Goal: Task Accomplishment & Management: Manage account settings

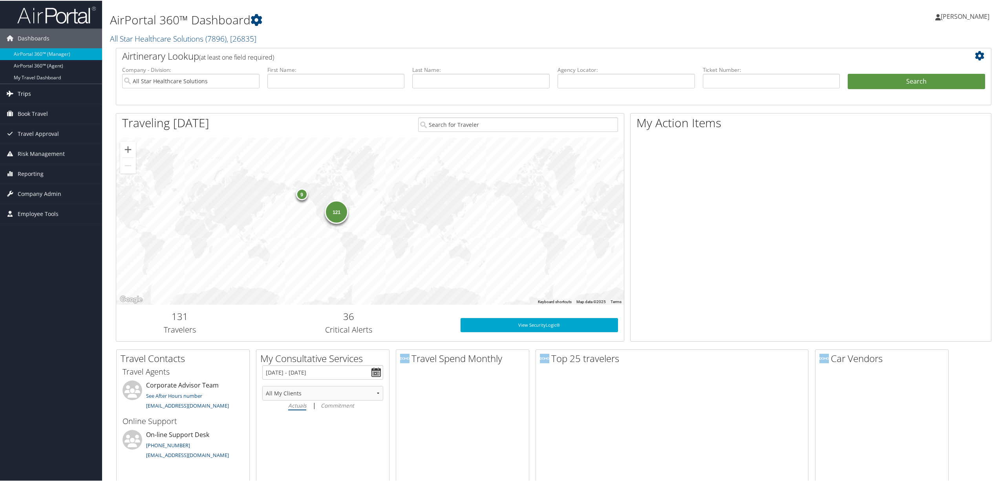
click at [38, 88] on link "Trips" at bounding box center [51, 93] width 102 height 20
click at [42, 105] on link "Airtinerary® Lookup" at bounding box center [51, 109] width 102 height 12
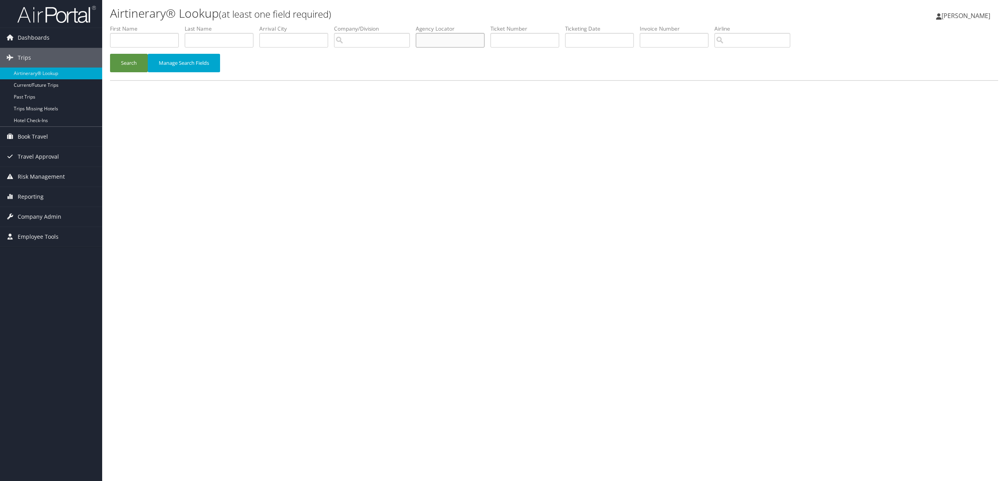
click at [464, 40] on input "text" at bounding box center [450, 40] width 69 height 15
click at [500, 44] on input "text" at bounding box center [524, 40] width 69 height 15
paste input "01673088846"
type input "01673088846"
click at [134, 67] on button "Search" at bounding box center [129, 63] width 38 height 18
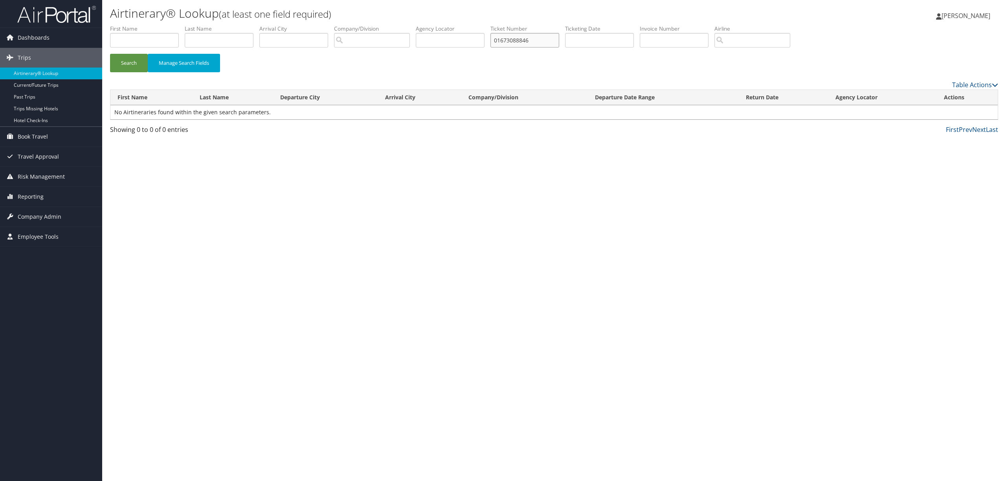
click at [545, 38] on input "01673088846" at bounding box center [524, 40] width 69 height 15
drag, startPoint x: 546, startPoint y: 35, endPoint x: 293, endPoint y: 82, distance: 256.9
click at [293, 82] on div "First Name Last Name Departure City Arrival City Company/Division Airport/City …" at bounding box center [554, 81] width 888 height 113
click at [382, 38] on input "search" at bounding box center [372, 40] width 76 height 15
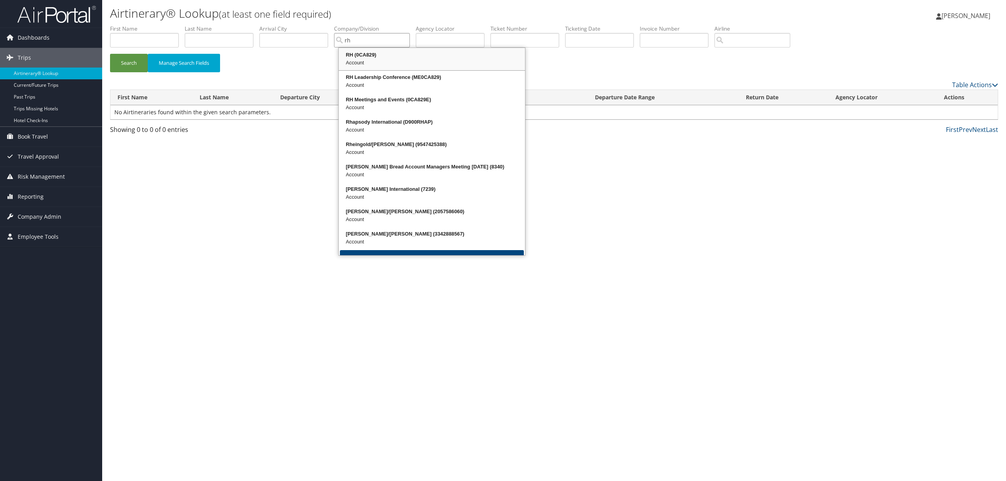
click at [365, 57] on div "RH (0CA829)" at bounding box center [432, 55] width 184 height 8
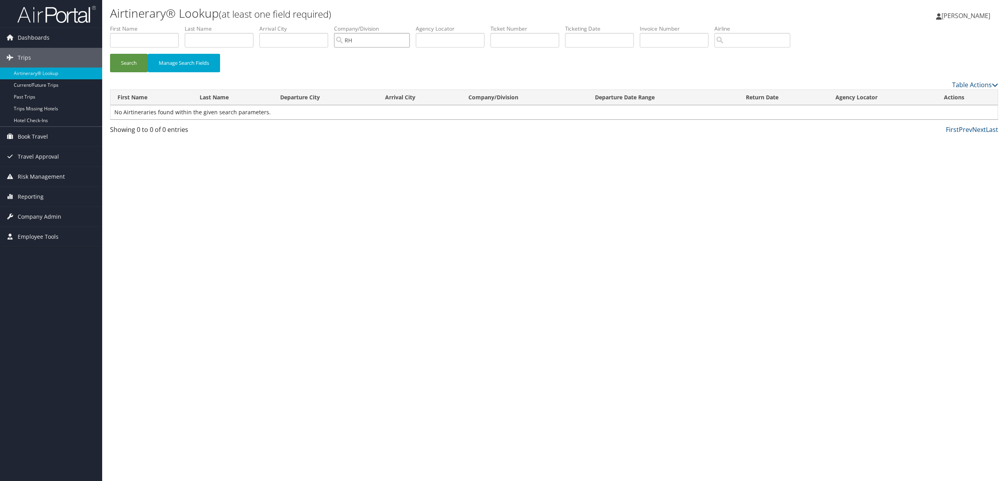
type input "RH"
click at [220, 33] on body "Menu Dashboards ► AirPortal 360™ (Manager) AirPortal 360™ (Agent) My Travel Das…" at bounding box center [503, 240] width 1006 height 481
type input "oliver"
click at [130, 64] on button "Search" at bounding box center [129, 63] width 38 height 18
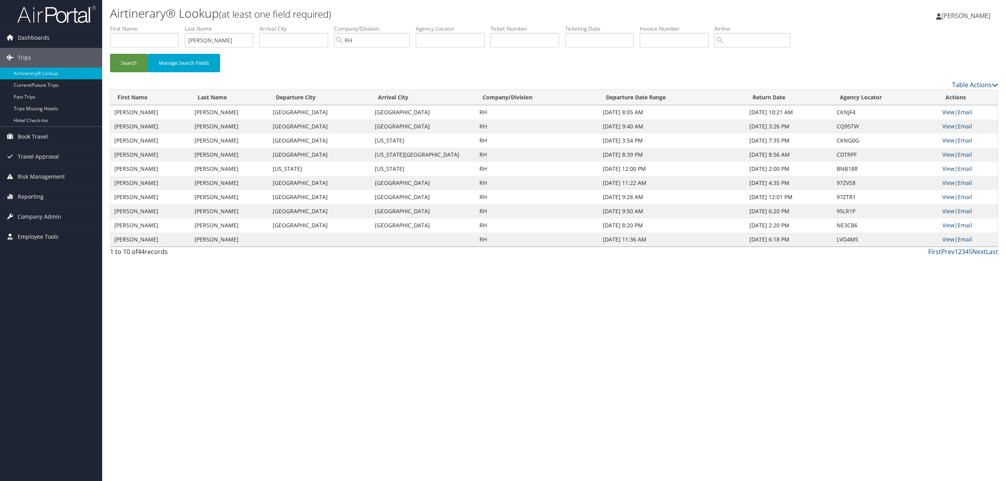
click at [945, 108] on link "View" at bounding box center [948, 111] width 12 height 7
click at [948, 123] on link "View" at bounding box center [948, 126] width 12 height 7
click at [948, 137] on link "View" at bounding box center [948, 140] width 12 height 7
click at [43, 217] on span "Company Admin" at bounding box center [40, 217] width 44 height 20
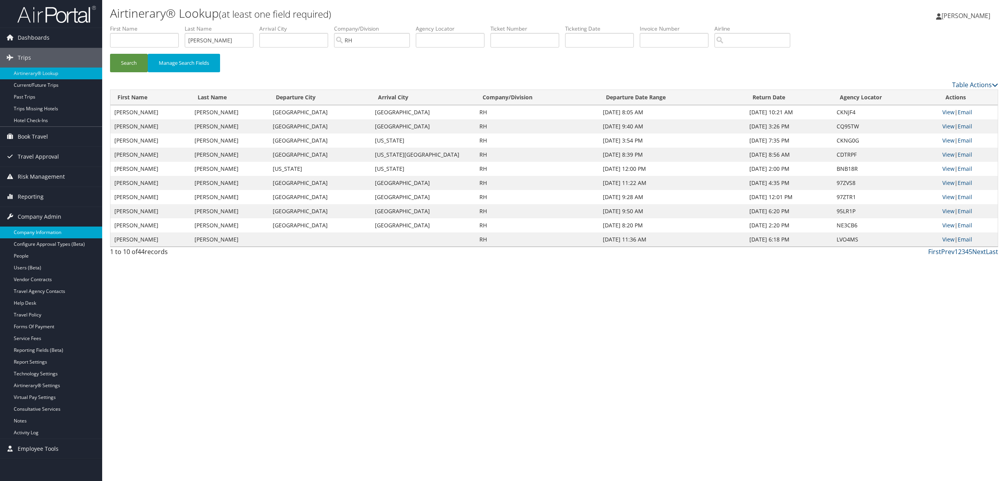
click at [35, 230] on link "Company Information" at bounding box center [51, 233] width 102 height 12
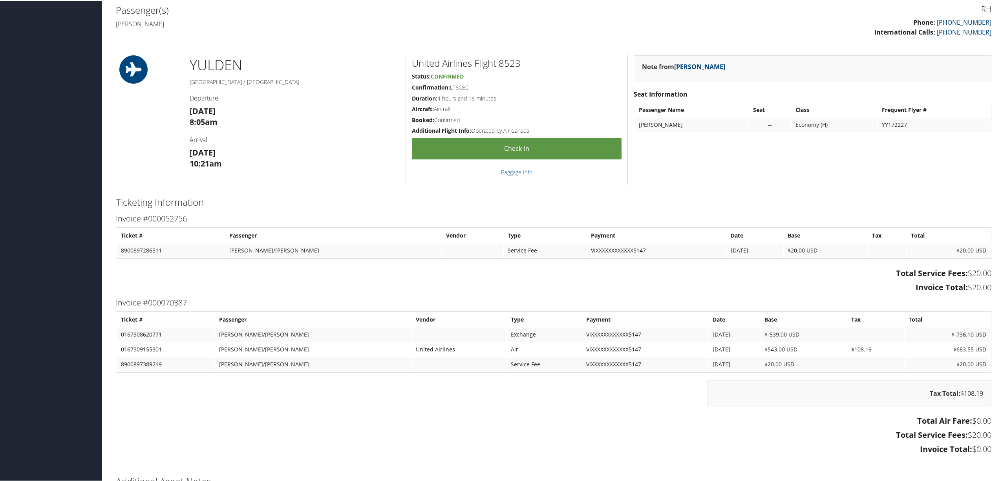
scroll to position [374, 0]
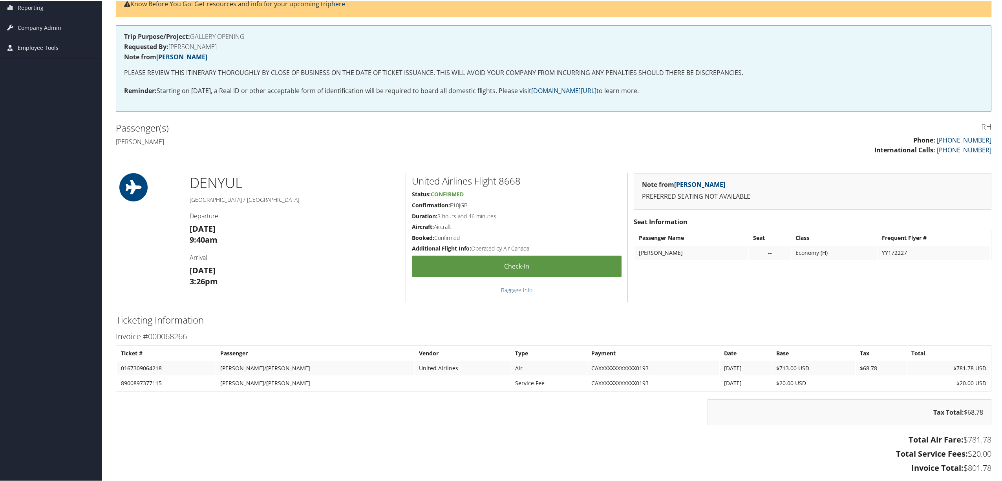
scroll to position [157, 0]
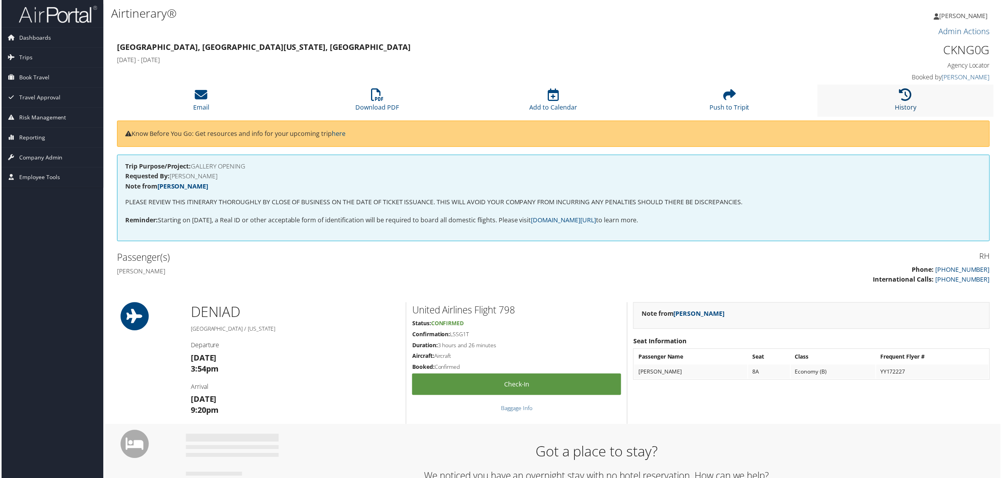
click at [905, 95] on icon at bounding box center [907, 95] width 13 height 13
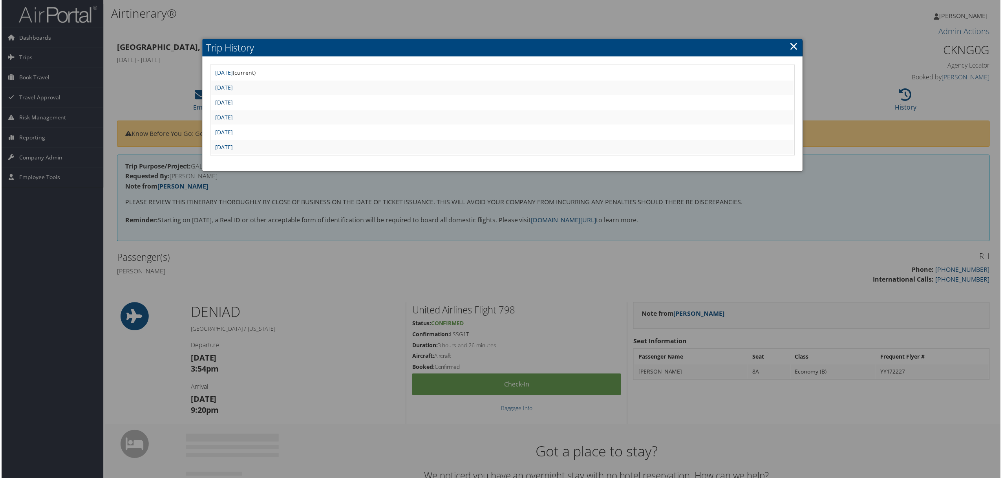
click at [232, 99] on link "Thu Jun 26 16:21:51 MDT 2025" at bounding box center [223, 102] width 18 height 7
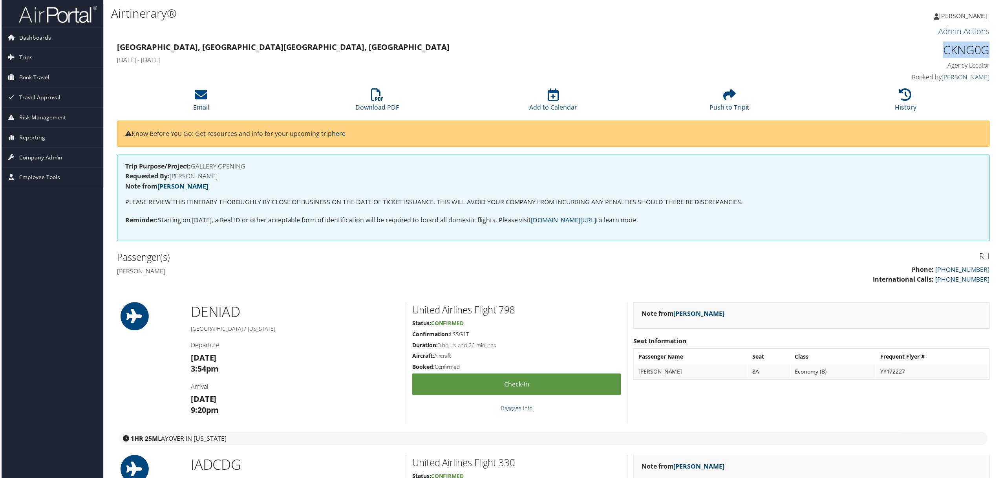
scroll to position [0, 4]
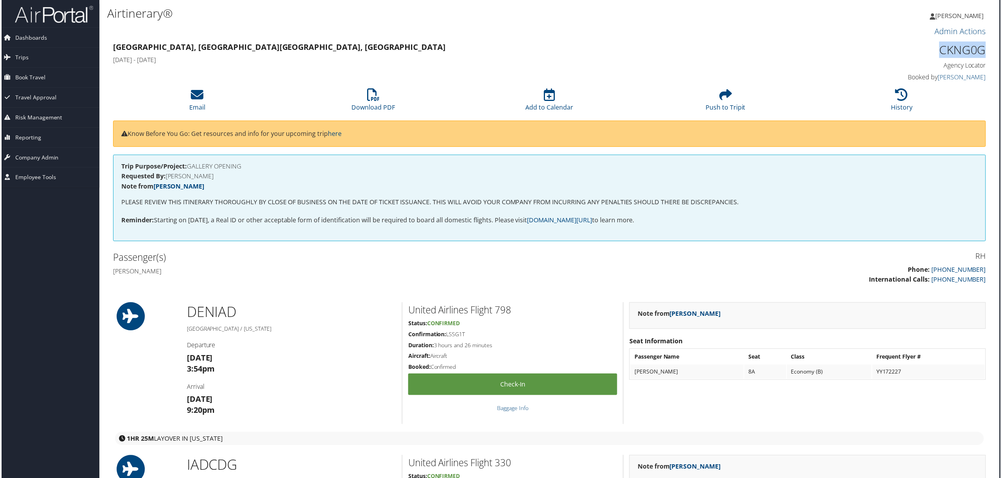
drag, startPoint x: 942, startPoint y: 49, endPoint x: 982, endPoint y: 51, distance: 40.5
click at [982, 51] on h1 "CKNG0G" at bounding box center [883, 50] width 210 height 16
copy h1 "CKNG0G"
drag, startPoint x: 466, startPoint y: 334, endPoint x: 447, endPoint y: 336, distance: 19.4
click at [447, 336] on h5 "Confirmation: LSSG1T" at bounding box center [513, 336] width 210 height 8
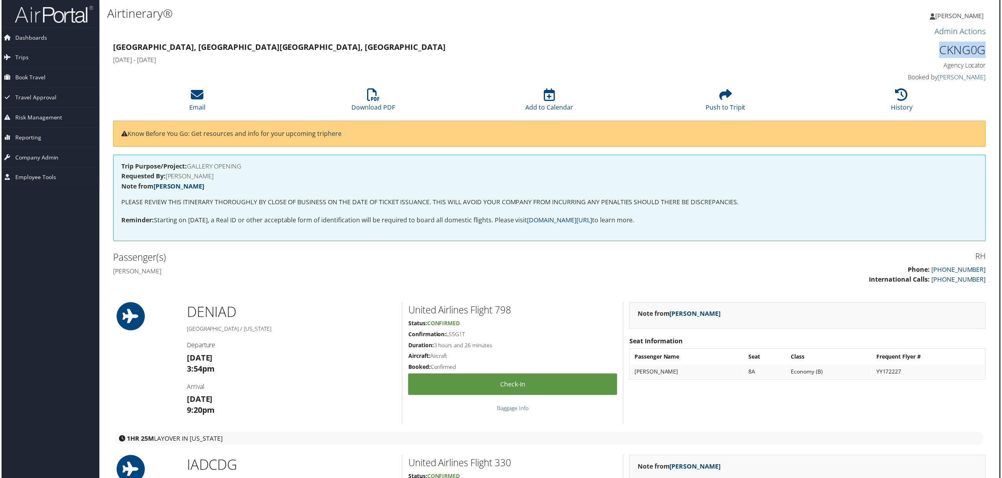
copy h5 "LSSG1T"
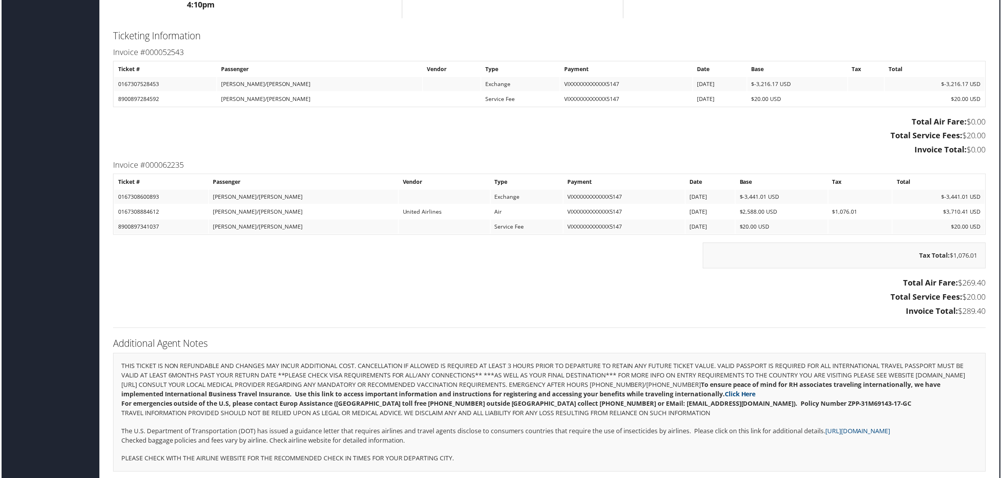
scroll to position [978, 4]
drag, startPoint x: 156, startPoint y: 202, endPoint x: 115, endPoint y: 205, distance: 41.8
click at [115, 205] on td "0167308884612" at bounding box center [160, 212] width 94 height 14
copy td "0167308884612"
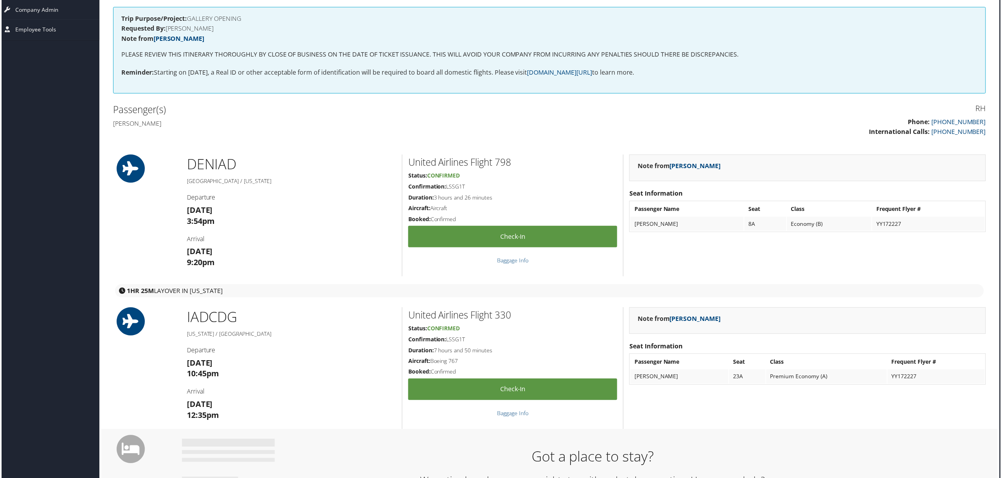
scroll to position [0, 4]
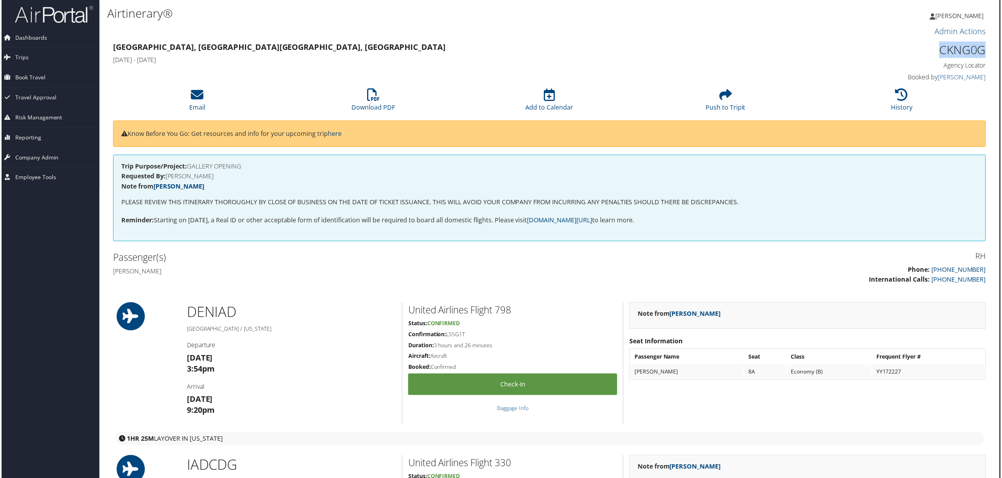
drag, startPoint x: 940, startPoint y: 48, endPoint x: 982, endPoint y: 53, distance: 42.3
click at [982, 53] on h1 "CKNG0G" at bounding box center [883, 50] width 210 height 16
copy h1 "CKNG0G"
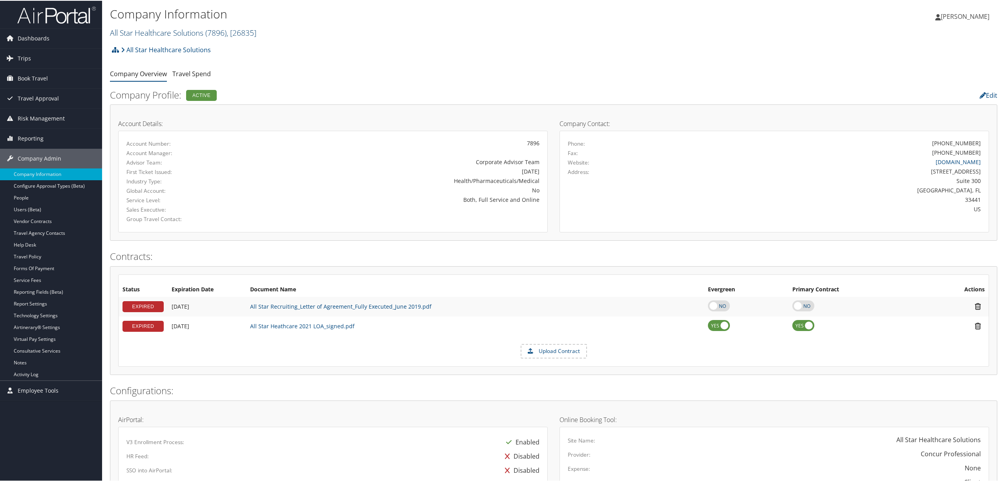
click at [192, 29] on link "All Star Healthcare Solutions ( 7896 ) , [ 26835 ]" at bounding box center [183, 32] width 147 height 11
click at [183, 41] on input "search" at bounding box center [161, 46] width 103 height 15
type input "hagerty"
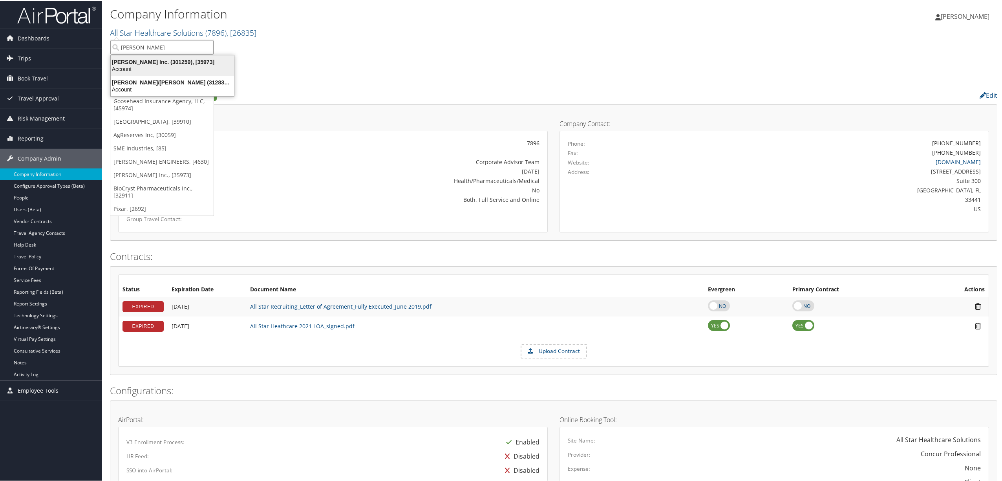
click at [183, 59] on div "Hagerty Inc. (301259), [35973]" at bounding box center [172, 61] width 133 height 7
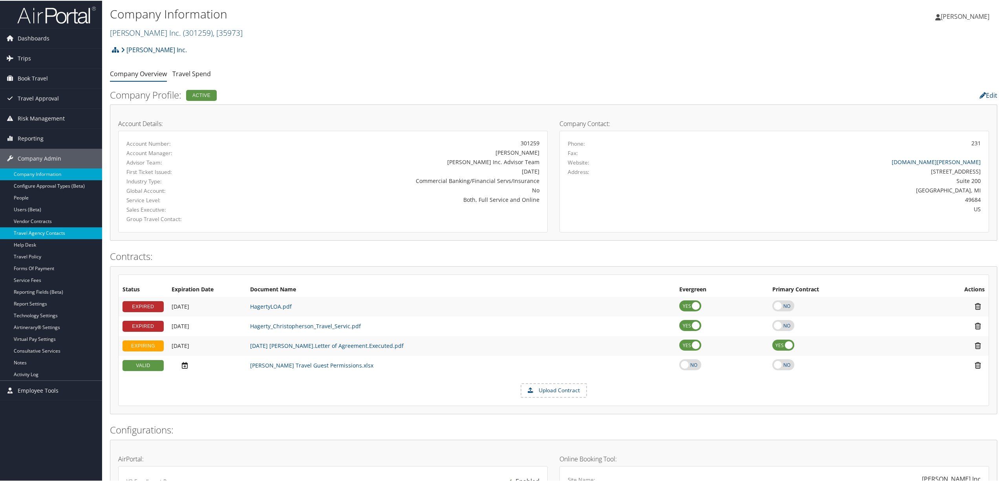
click at [40, 228] on link "Travel Agency Contacts" at bounding box center [51, 233] width 102 height 12
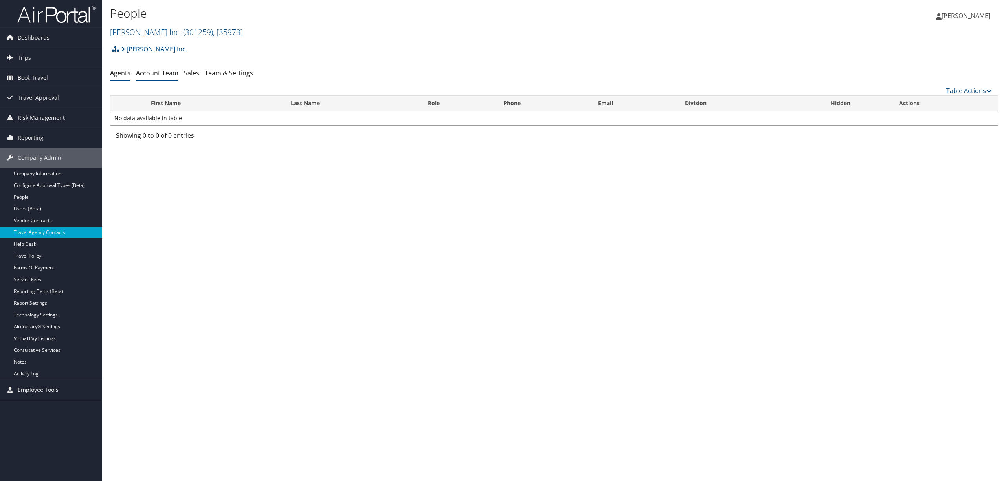
click at [155, 72] on link "Account Team" at bounding box center [157, 73] width 42 height 9
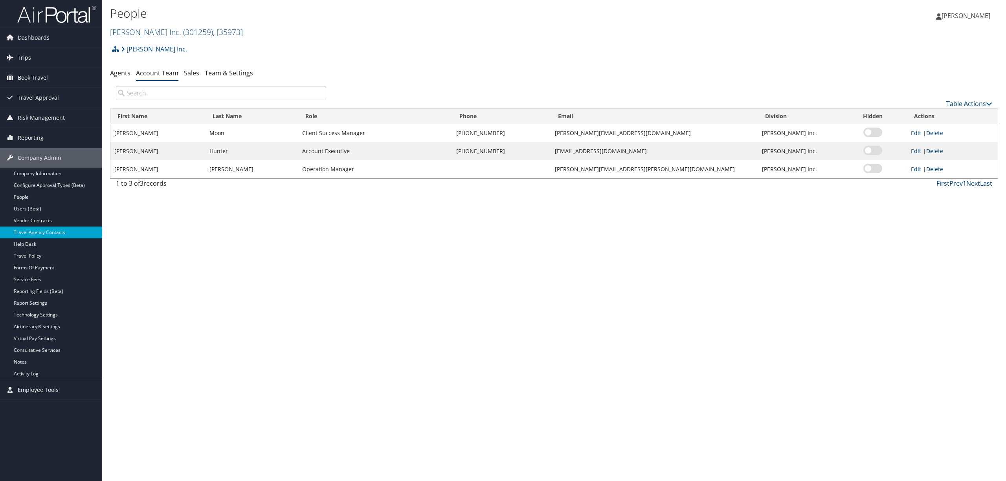
click at [36, 140] on span "Reporting" at bounding box center [31, 138] width 26 height 20
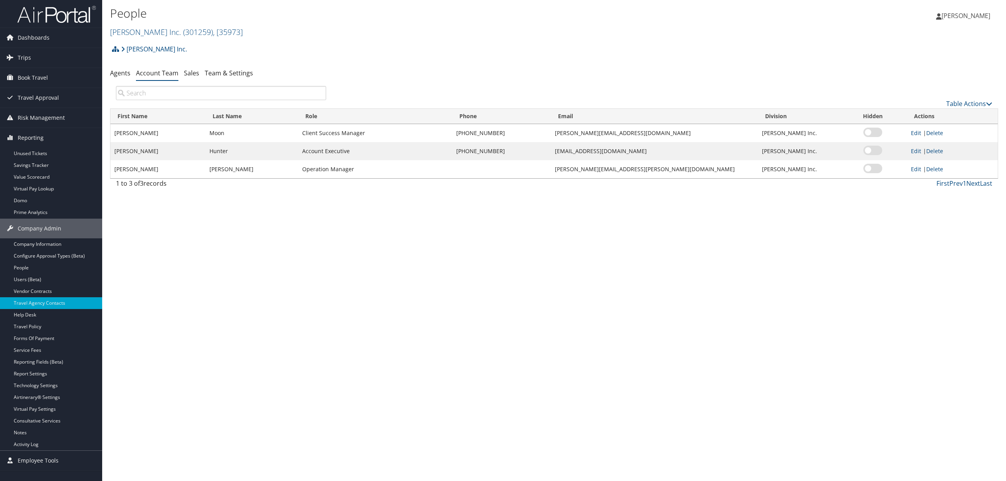
click at [263, 31] on h2 "Hagerty Inc. ( 301259 ) , [ 35973 ]" at bounding box center [406, 31] width 592 height 13
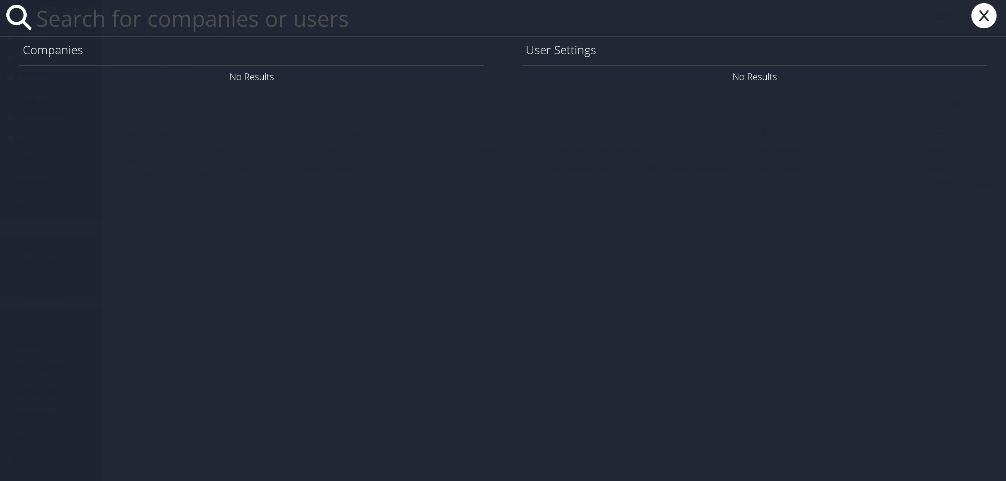
paste input "farzad.alikozai@imail.org"
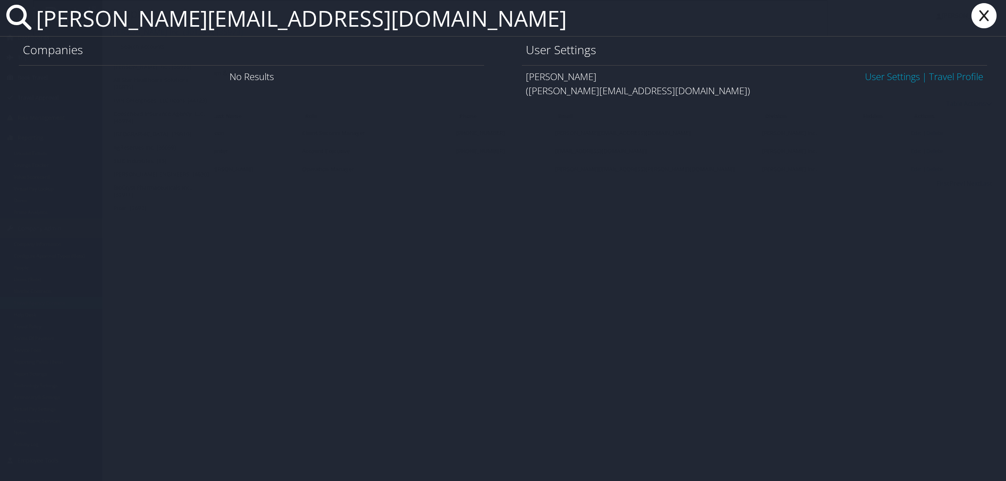
type input "farzad.alikozai@imail.org"
click at [871, 76] on link "User Settings" at bounding box center [892, 76] width 55 height 13
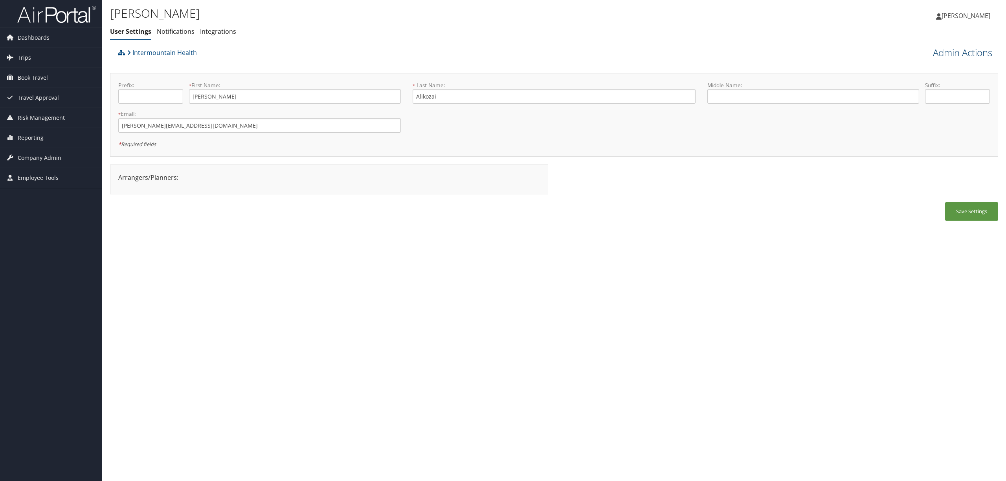
click at [940, 51] on link "Admin Actions" at bounding box center [962, 52] width 59 height 13
click at [909, 193] on link "User History" at bounding box center [939, 194] width 103 height 13
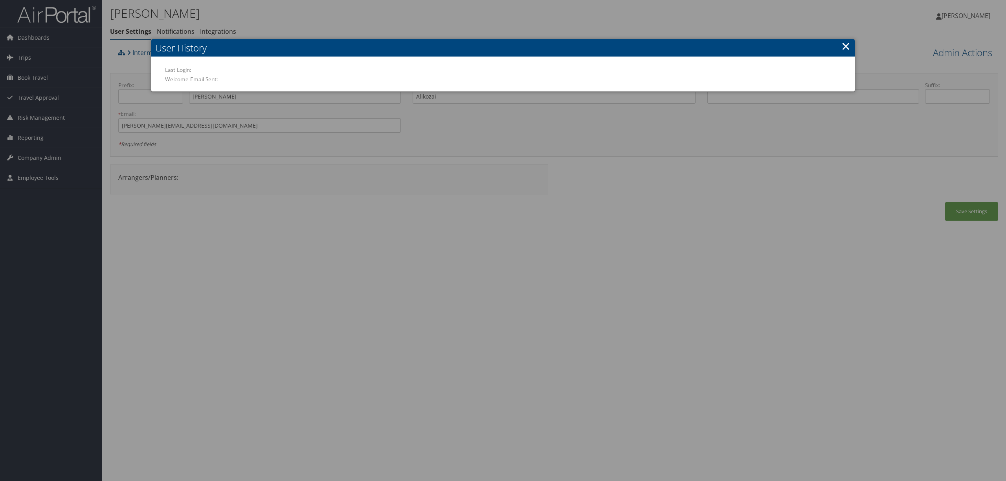
click at [845, 44] on link "×" at bounding box center [845, 46] width 9 height 16
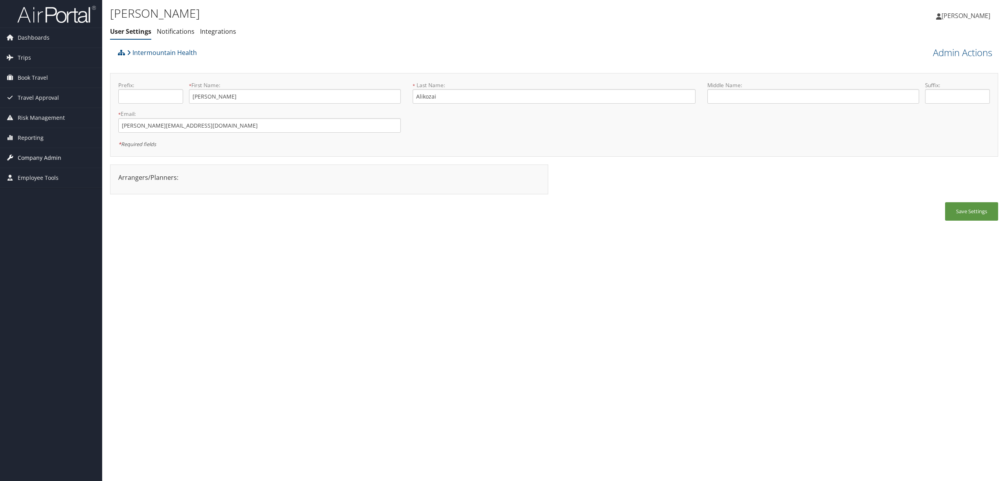
click at [24, 159] on span "Company Admin" at bounding box center [40, 158] width 44 height 20
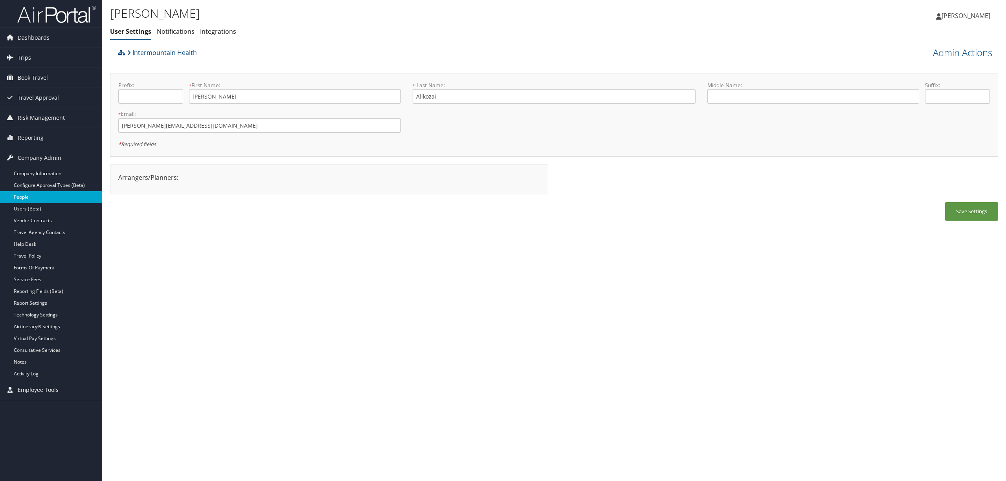
click at [39, 196] on link "People" at bounding box center [51, 197] width 102 height 12
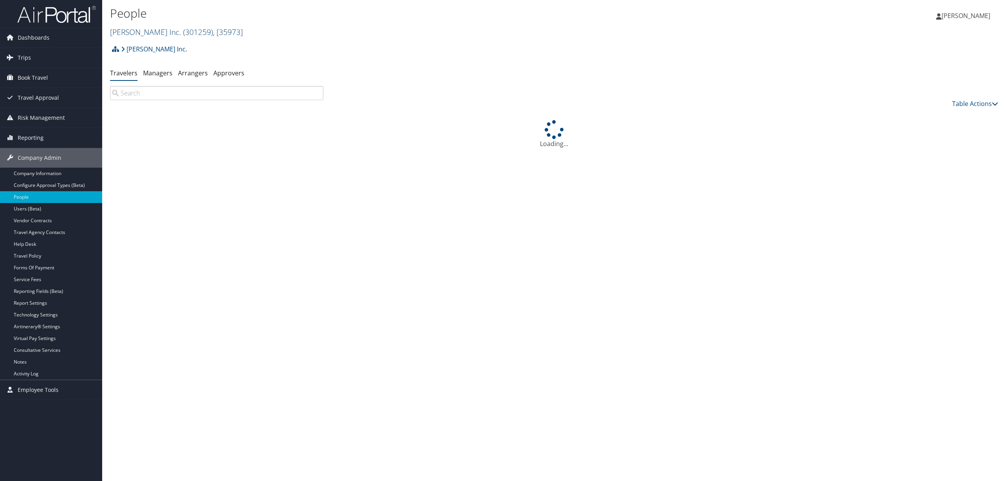
click at [213, 33] on span ", [ 35973 ]" at bounding box center [228, 32] width 30 height 11
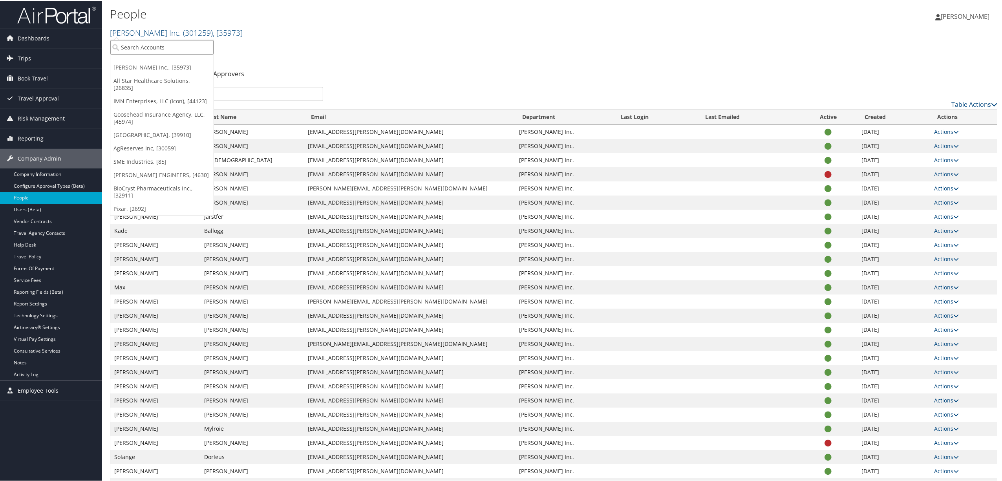
click at [183, 44] on input "search" at bounding box center [161, 46] width 103 height 15
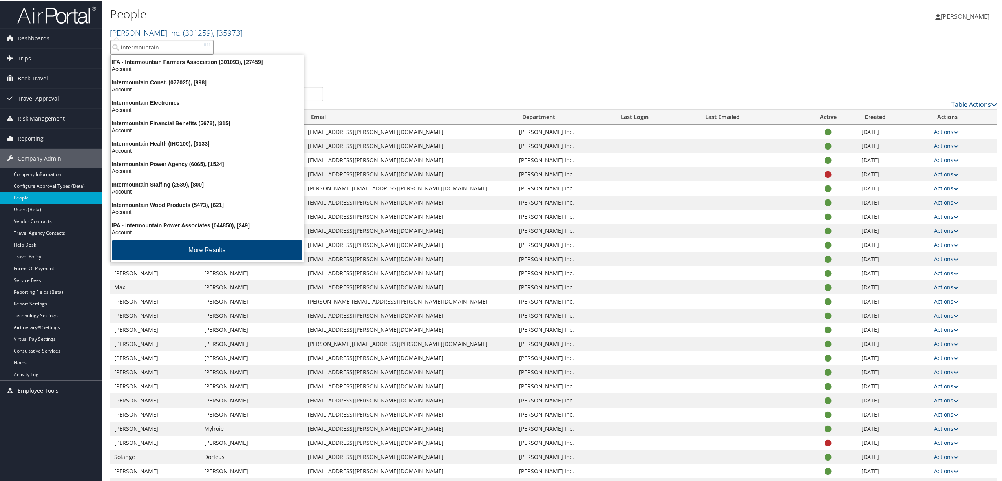
type input "intermountain h"
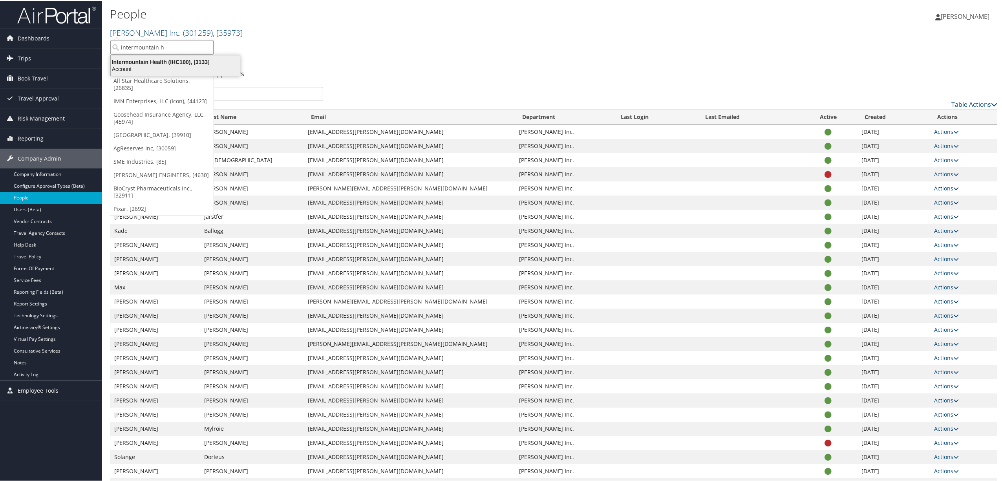
click at [181, 60] on div "Intermountain Health (IHC100), [3133]" at bounding box center [175, 61] width 139 height 7
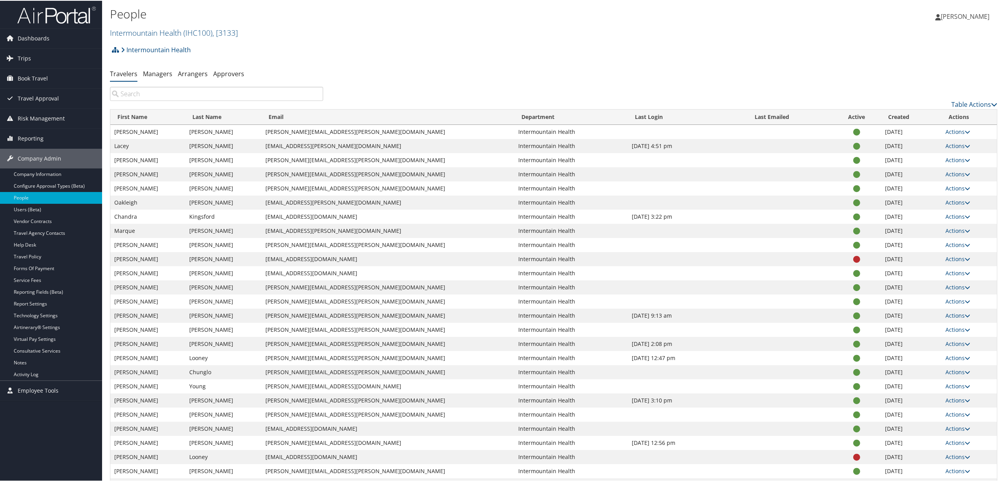
click at [238, 93] on input "search" at bounding box center [216, 93] width 213 height 14
paste input "farzad.alikozai@imail.org"
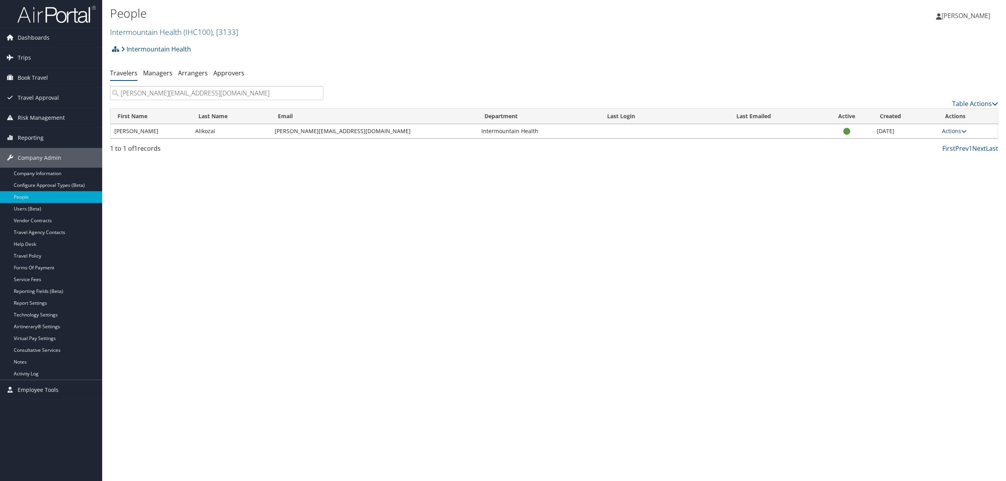
click at [204, 95] on input "farzad.alikozai@imail.org" at bounding box center [216, 93] width 213 height 14
drag, startPoint x: 202, startPoint y: 97, endPoint x: 44, endPoint y: 130, distance: 160.8
click at [44, 130] on div "Dashboards AirPortal 360™ (Manager) AirPortal 360™ (Agent) My Travel Dashboard …" at bounding box center [503, 240] width 1006 height 481
paste input "rodrigo.schmeil"
type input "rodrigo.schmeil@imail.org"
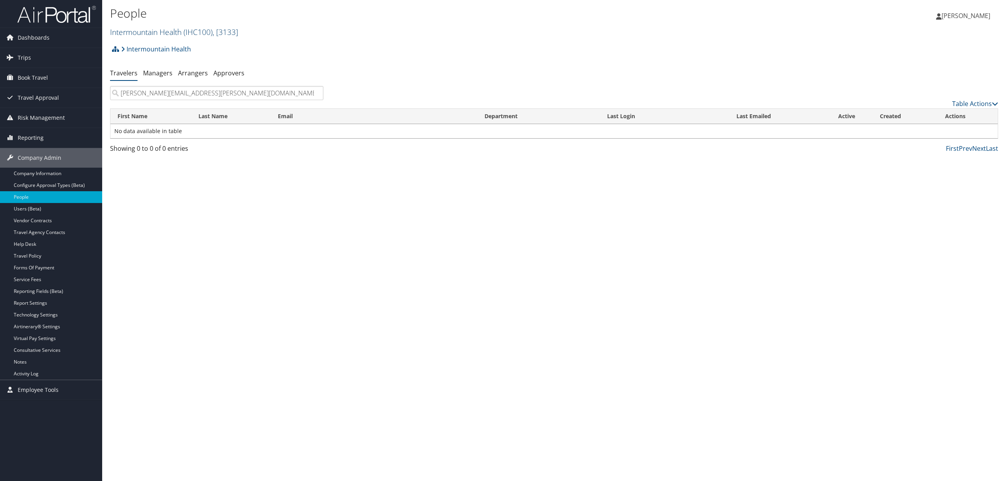
click at [189, 32] on span "( IHC100 )" at bounding box center [197, 32] width 29 height 11
click at [186, 45] on input "search" at bounding box center [161, 46] width 103 height 15
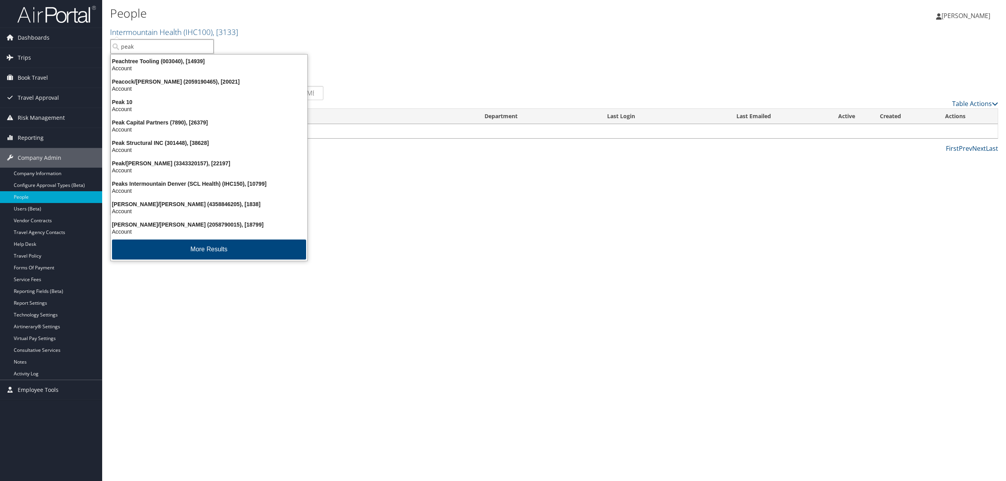
type input "peaks"
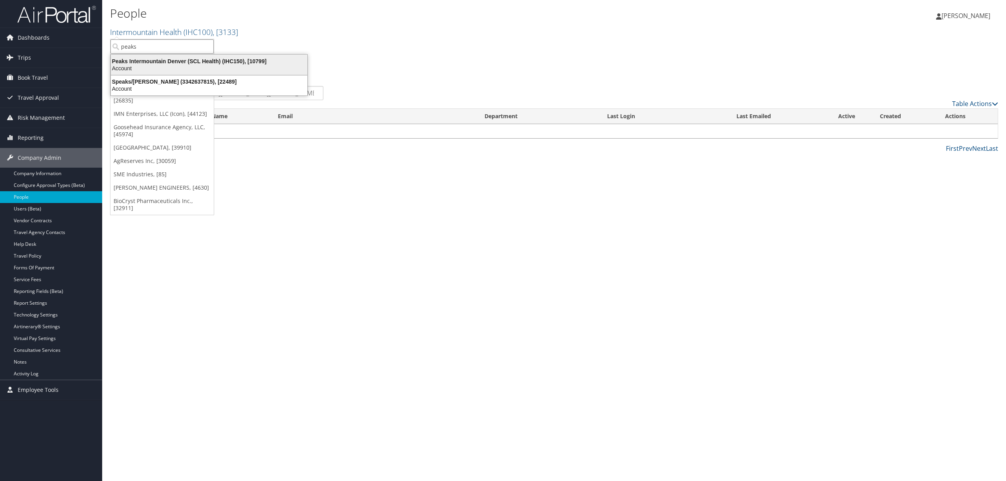
click at [195, 65] on div "Account" at bounding box center [209, 68] width 206 height 7
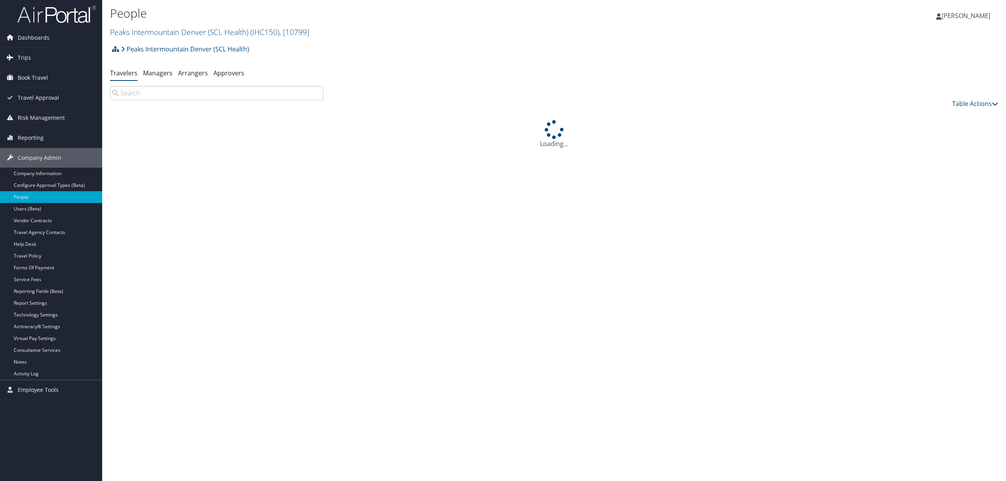
click at [155, 93] on input "search" at bounding box center [216, 93] width 213 height 14
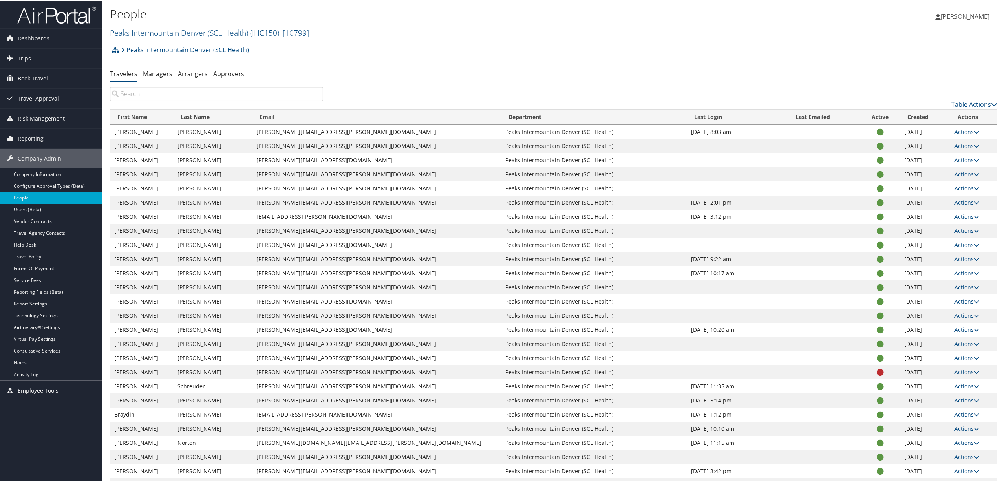
paste input "[PERSON_NAME][EMAIL_ADDRESS][PERSON_NAME][DOMAIN_NAME]"
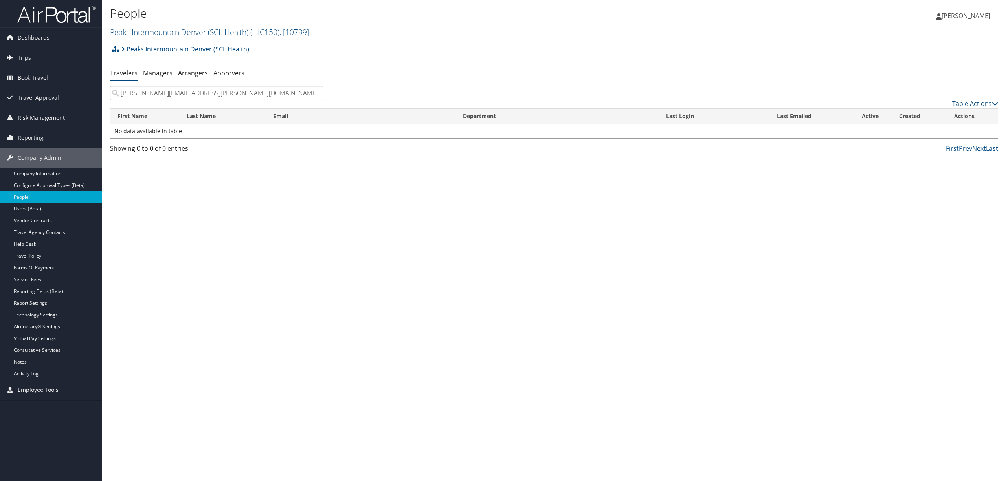
click at [200, 91] on input "rodrigo.schmeil@imail.org" at bounding box center [216, 93] width 213 height 14
drag, startPoint x: 107, startPoint y: 104, endPoint x: 14, endPoint y: 109, distance: 92.9
click at [14, 109] on div "Dashboards AirPortal 360™ (Manager) AirPortal 360™ (Agent) My Travel Dashboard …" at bounding box center [503, 240] width 1006 height 481
paste input "jonathan.reboton@imail.org"
type input "jonathan.reboton@imail.org"
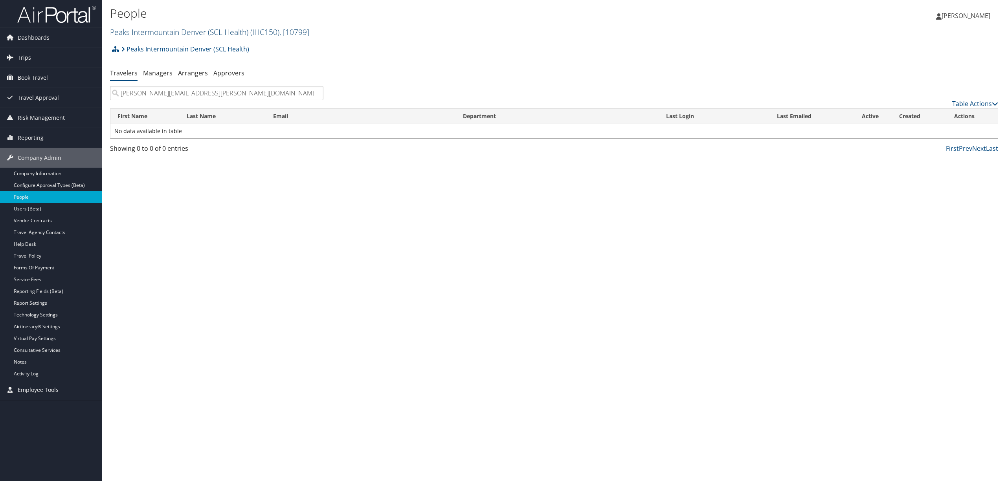
click at [144, 29] on link "Peaks Intermountain Denver (SCL Health) ( IHC150 ) , [ 10799 ]" at bounding box center [209, 32] width 199 height 11
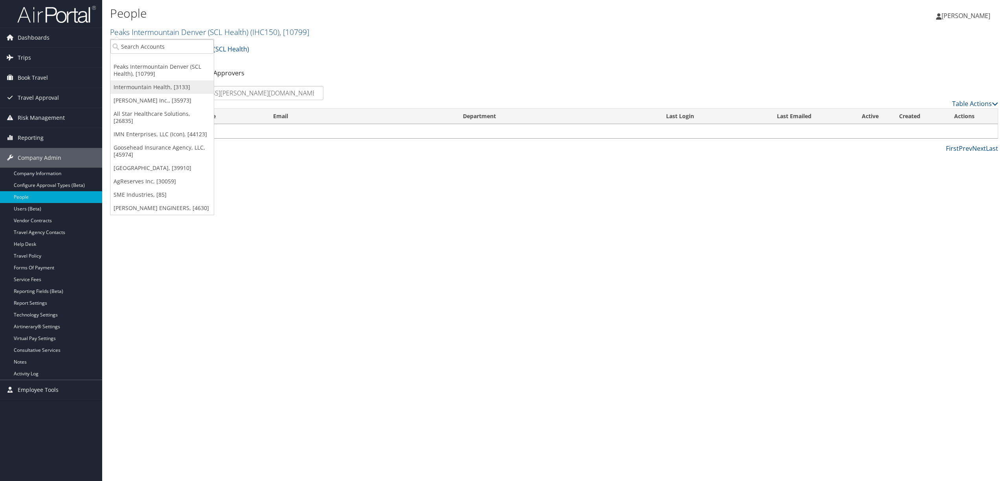
click at [143, 86] on link "Intermountain Health, [3133]" at bounding box center [161, 87] width 103 height 13
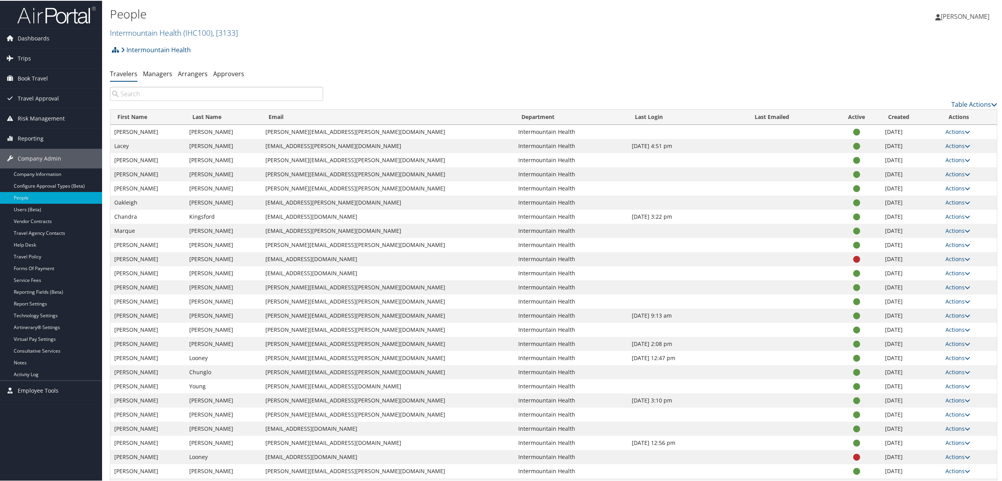
click at [167, 93] on input "search" at bounding box center [216, 93] width 213 height 14
paste input "jonathan.reboton@imail.org"
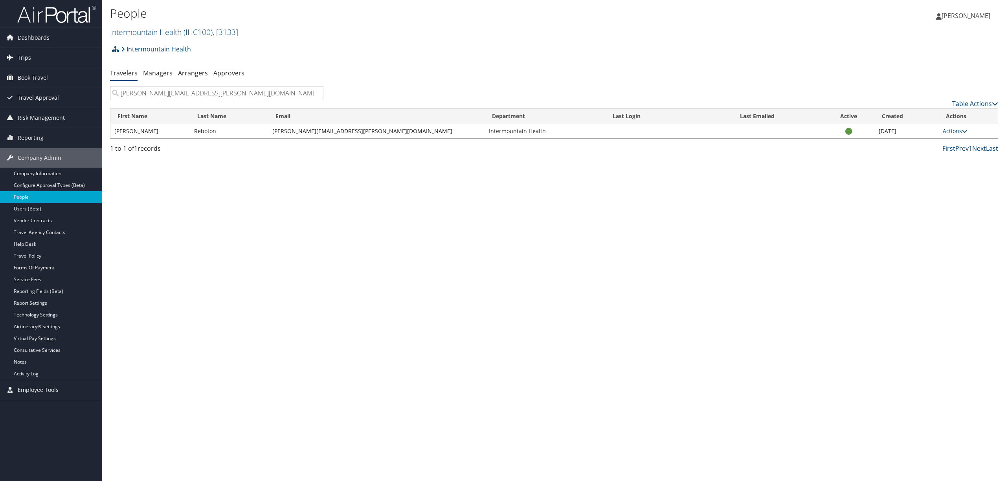
drag, startPoint x: 200, startPoint y: 90, endPoint x: 63, endPoint y: 95, distance: 136.8
click at [63, 95] on div "Dashboards AirPortal 360™ (Manager) AirPortal 360™ (Agent) My Travel Dashboard …" at bounding box center [503, 240] width 1006 height 481
paste input "rodrigo.schmeil"
drag, startPoint x: 187, startPoint y: 99, endPoint x: 31, endPoint y: 117, distance: 156.5
click at [31, 116] on div "Dashboards AirPortal 360™ (Manager) AirPortal 360™ (Agent) My Travel Dashboard …" at bounding box center [503, 240] width 1006 height 481
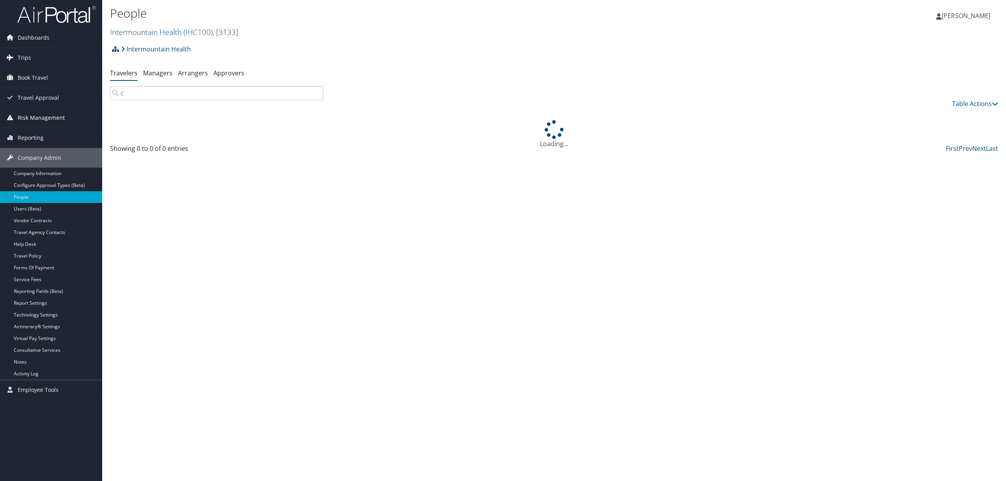
paste input "aitlin.fry@imail.org"
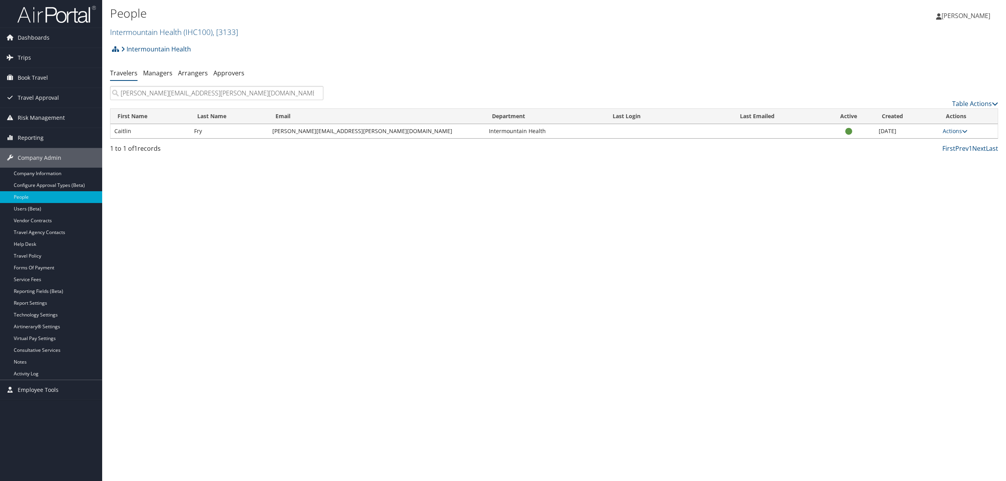
type input "caitlin.fry@imail.org"
click at [386, 35] on h2 "Intermountain Health ( IHC100 ) , [ 3133 ]" at bounding box center [406, 31] width 592 height 13
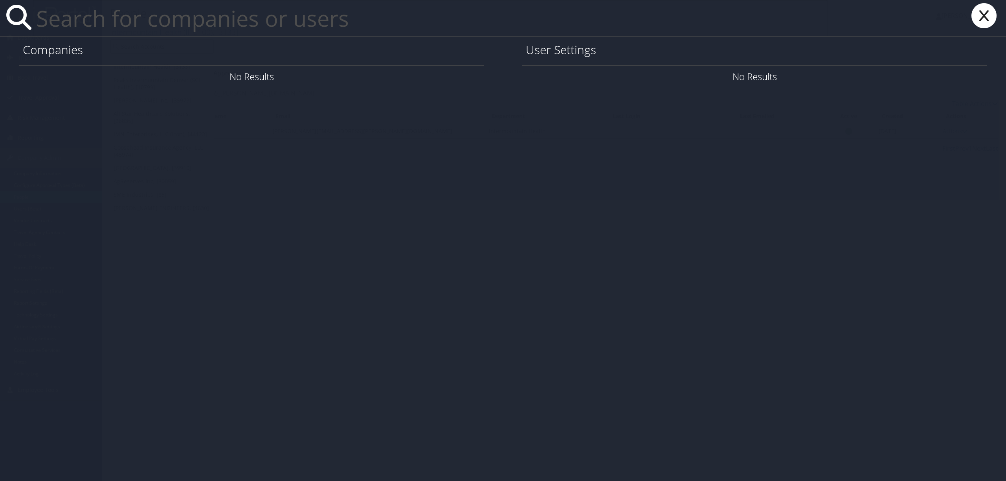
click at [158, 17] on input "text" at bounding box center [430, 18] width 794 height 36
paste input "rodrigo.schmeil@imail.org"
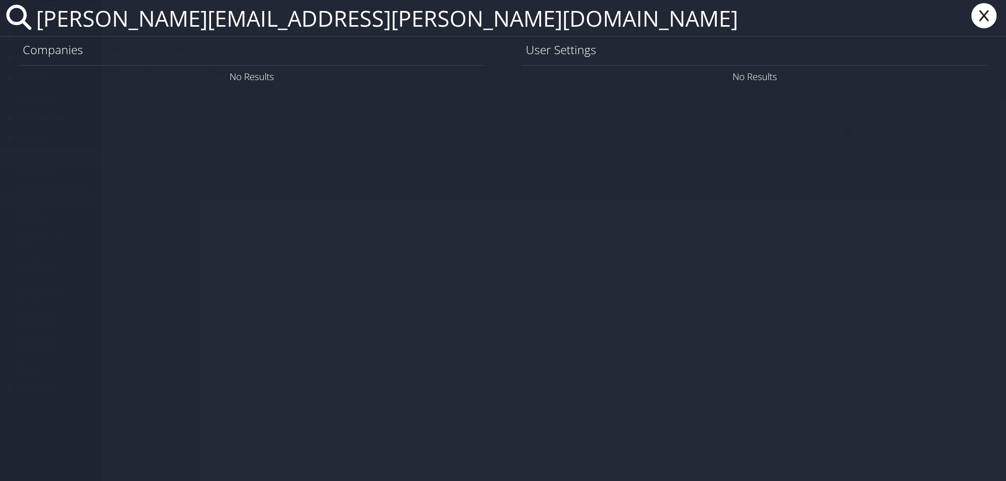
type input "rodrigo.schmeil@imail.org"
click at [983, 11] on icon at bounding box center [983, 15] width 31 height 25
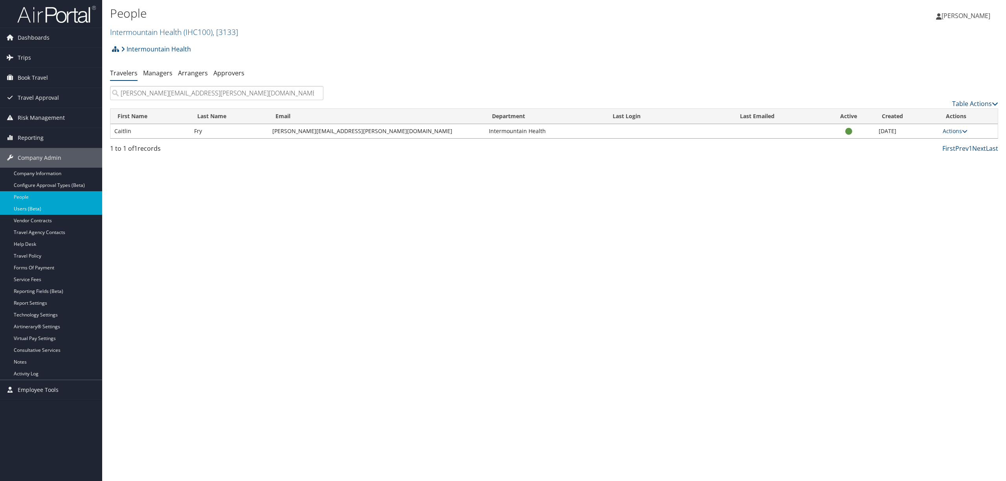
click at [59, 206] on link "Users (Beta)" at bounding box center [51, 209] width 102 height 12
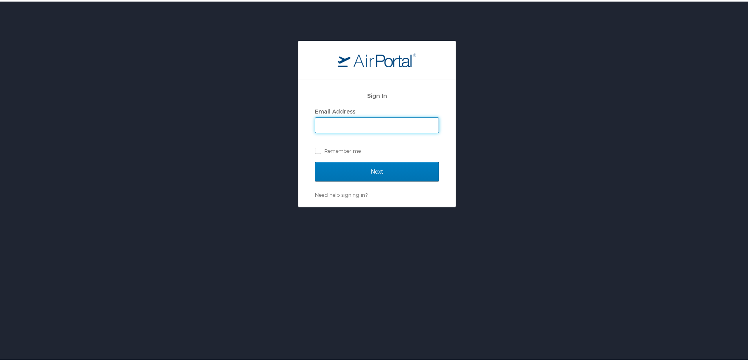
type input "[PERSON_NAME][EMAIL_ADDRESS][DOMAIN_NAME]"
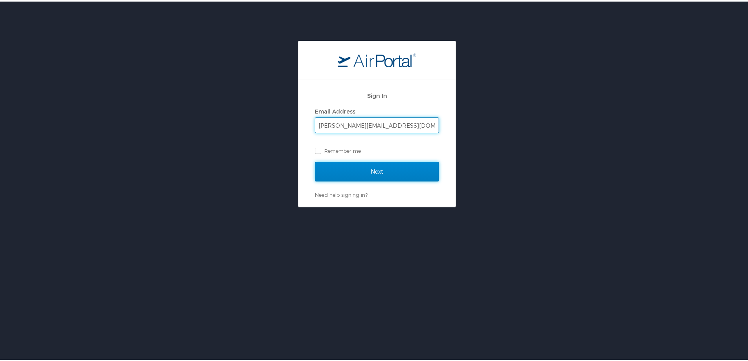
click at [367, 171] on input "Next" at bounding box center [377, 170] width 124 height 20
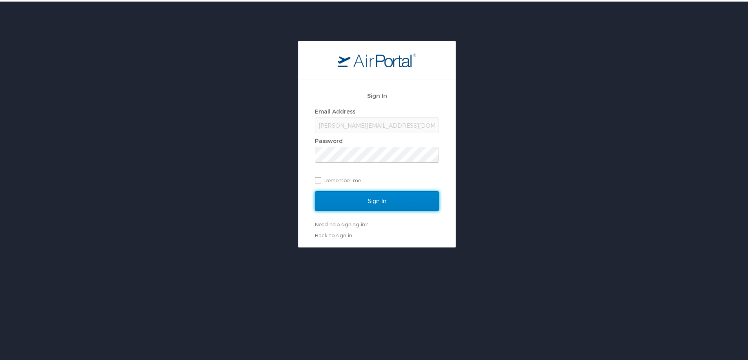
click at [372, 196] on input "Sign In" at bounding box center [377, 200] width 124 height 20
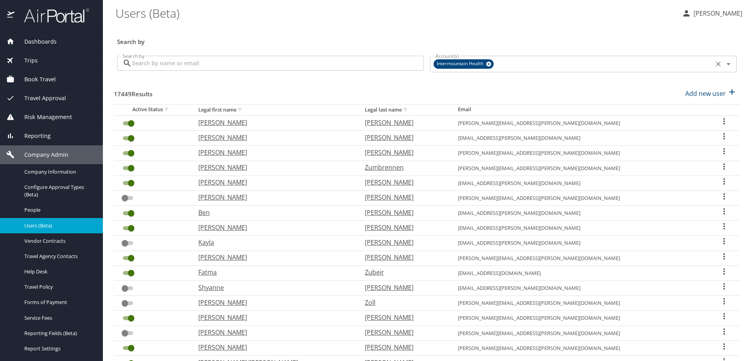
click at [486, 62] on icon at bounding box center [488, 64] width 5 height 5
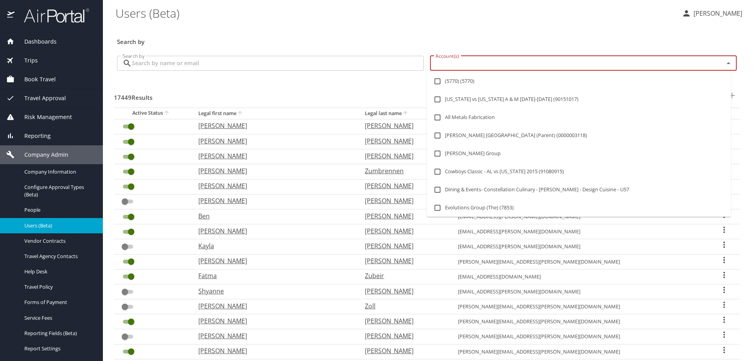
click at [445, 65] on input "Account(s)" at bounding box center [572, 63] width 279 height 10
type input "rh"
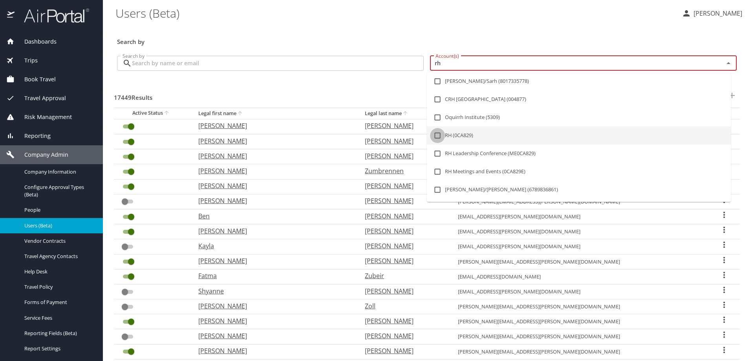
click at [440, 132] on input "checkbox" at bounding box center [437, 135] width 15 height 15
checkbox input "true"
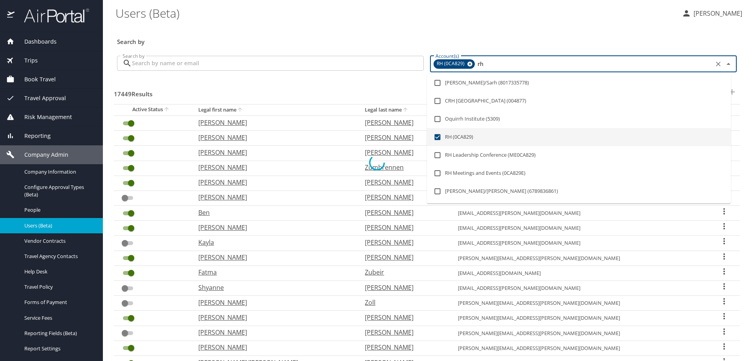
checkbox input "false"
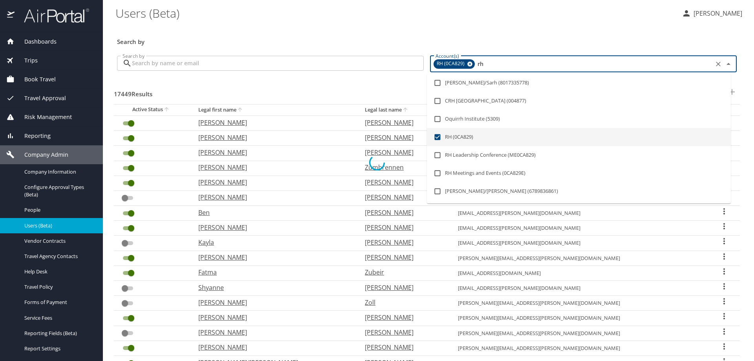
checkbox input "false"
checkbox input "true"
checkbox input "false"
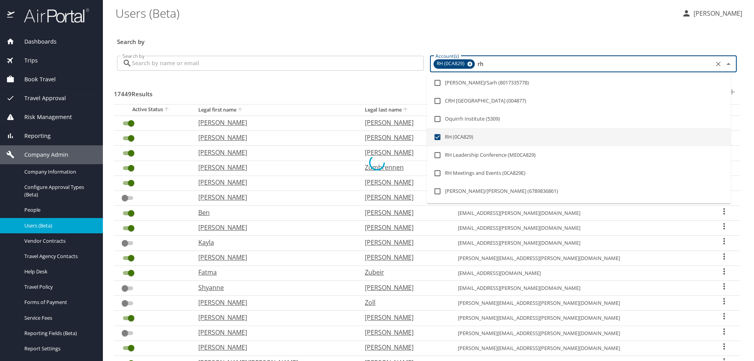
checkbox input "false"
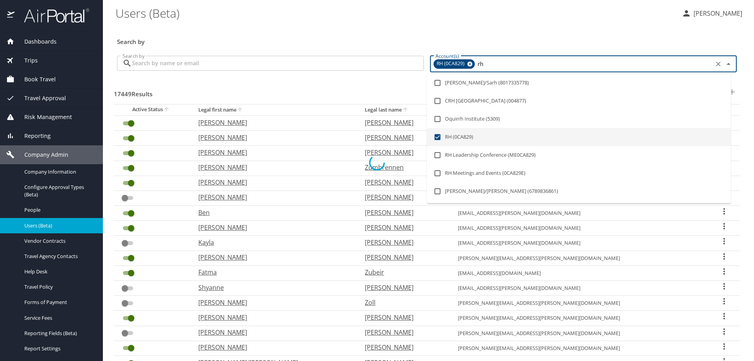
checkbox input "false"
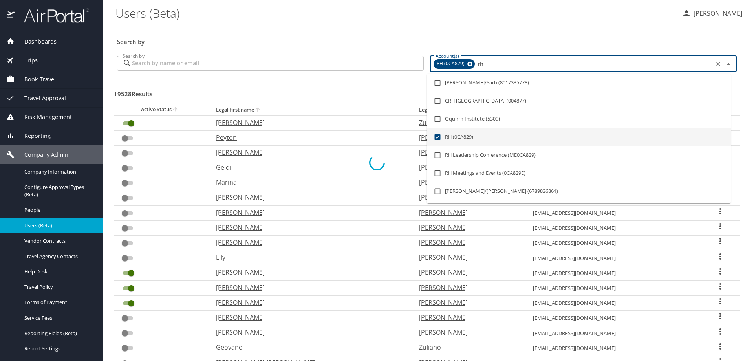
type input "rh"
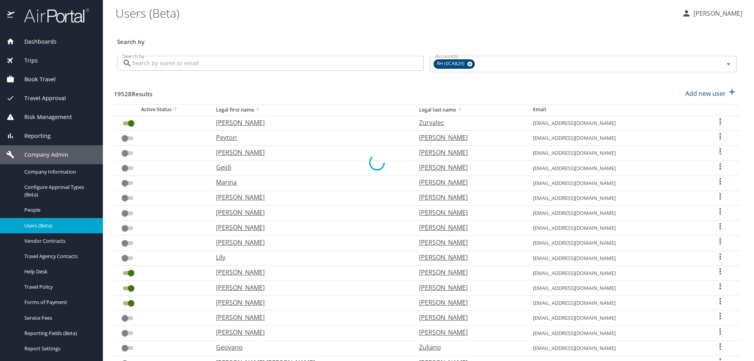
click at [323, 63] on div at bounding box center [377, 162] width 754 height 397
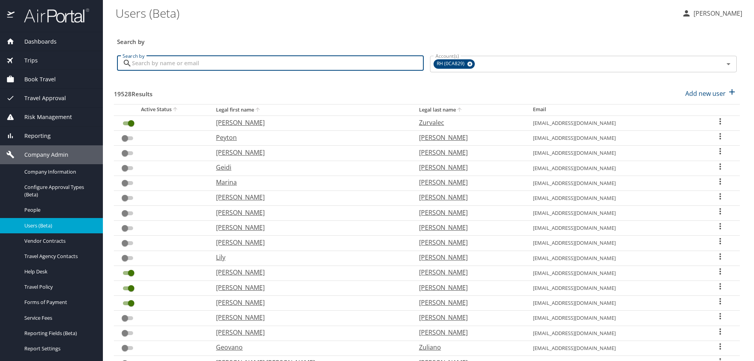
click at [323, 63] on input "Search by" at bounding box center [278, 63] width 292 height 15
type input "oliver"
checkbox input "false"
checkbox input "true"
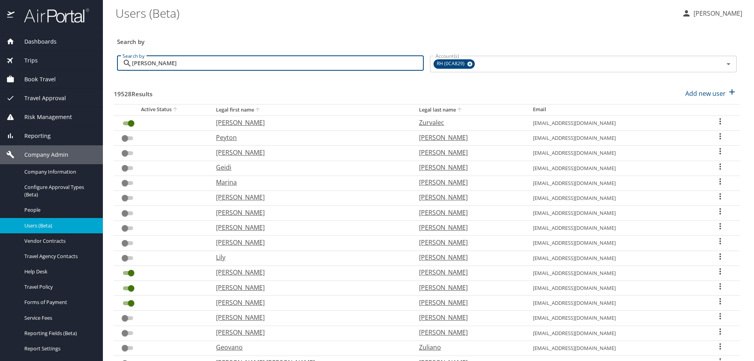
checkbox input "true"
checkbox input "false"
checkbox input "true"
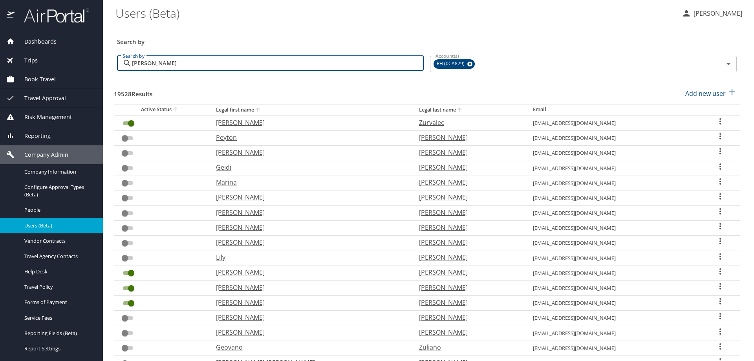
checkbox input "true"
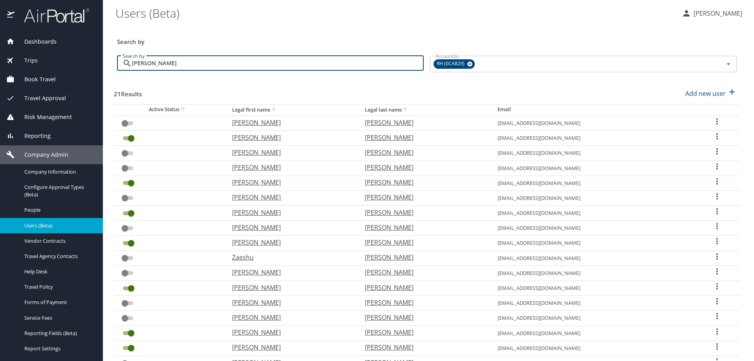
type input "oliver"
click at [717, 284] on icon "User Search Table" at bounding box center [718, 286] width 2 height 6
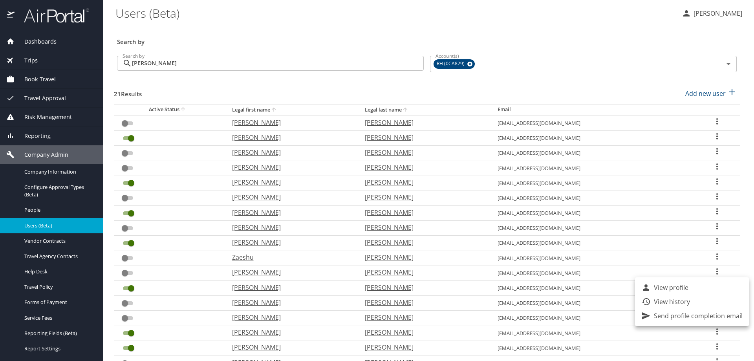
click at [667, 289] on p "View profile" at bounding box center [671, 287] width 35 height 9
select select "US"
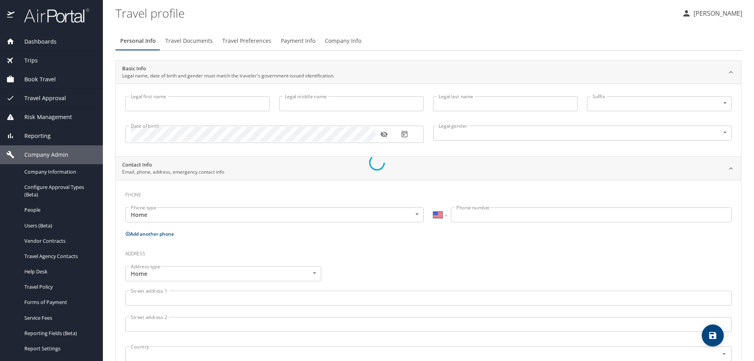
type input "Sheree"
type input "Oliver"
type input "Female"
select select "US"
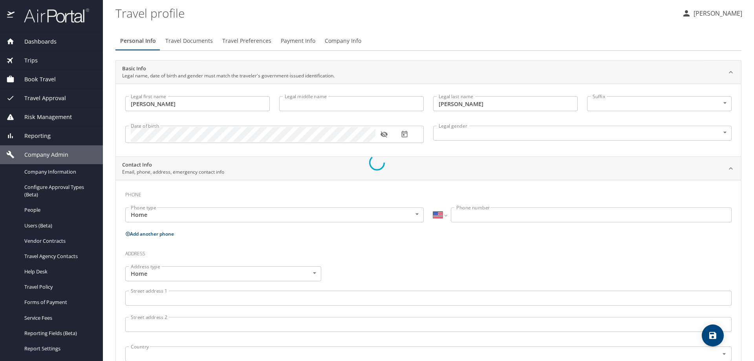
select select "US"
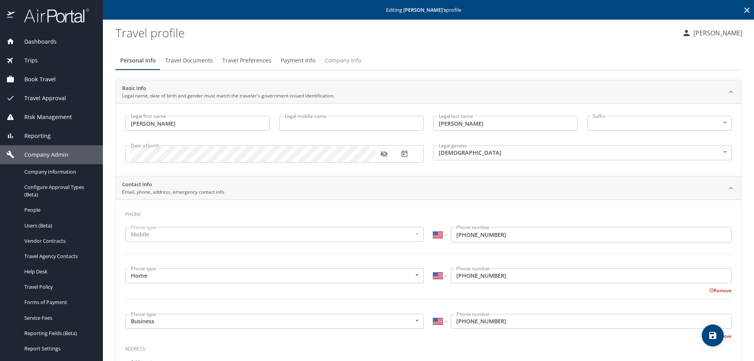
click at [339, 59] on span "Company Info" at bounding box center [343, 61] width 37 height 10
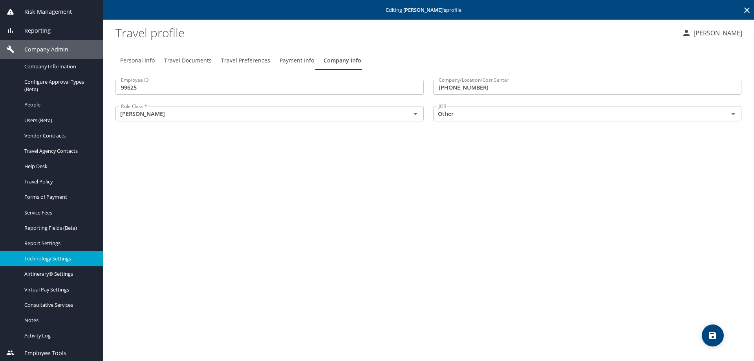
scroll to position [106, 0]
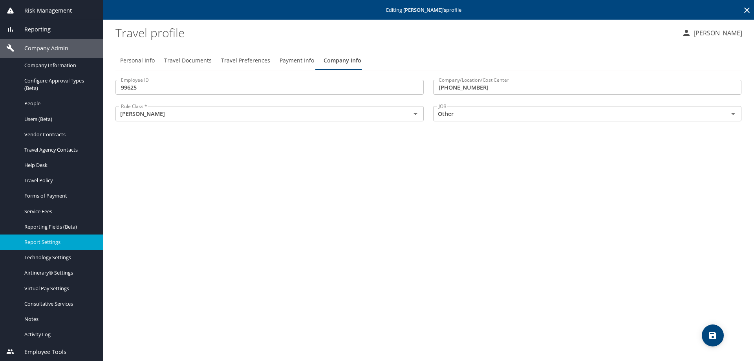
click at [59, 240] on span "Report Settings" at bounding box center [58, 241] width 69 height 7
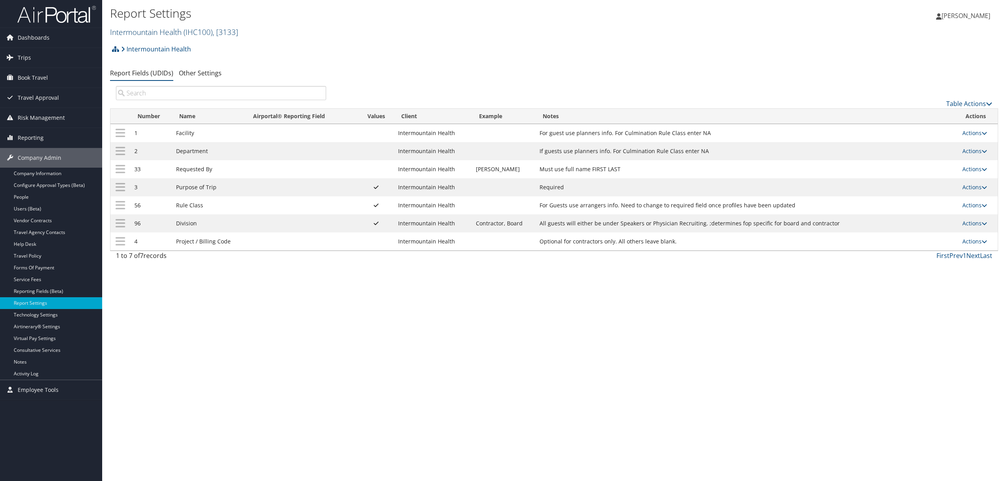
click at [206, 29] on span "( IHC100 )" at bounding box center [197, 32] width 29 height 11
click at [147, 48] on input "search" at bounding box center [161, 46] width 103 height 15
type input "rh"
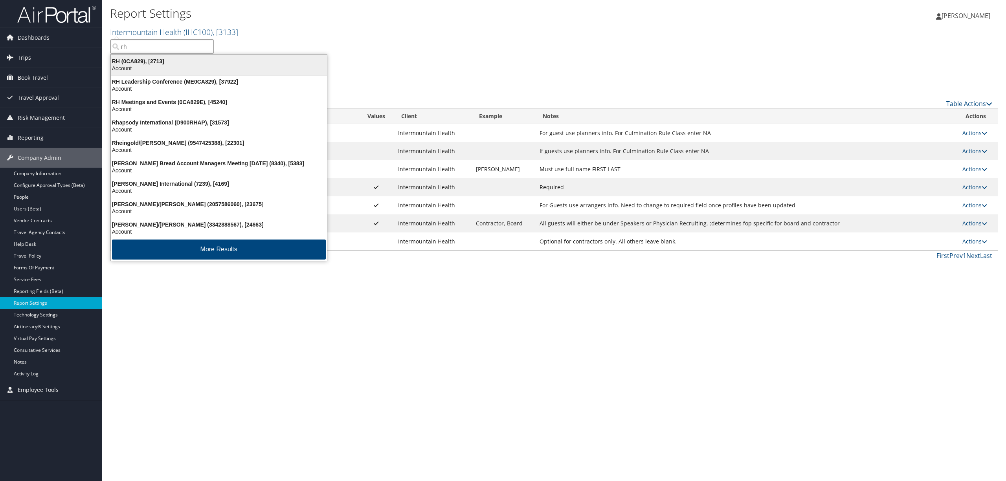
click at [112, 71] on div "Account" at bounding box center [218, 68] width 225 height 7
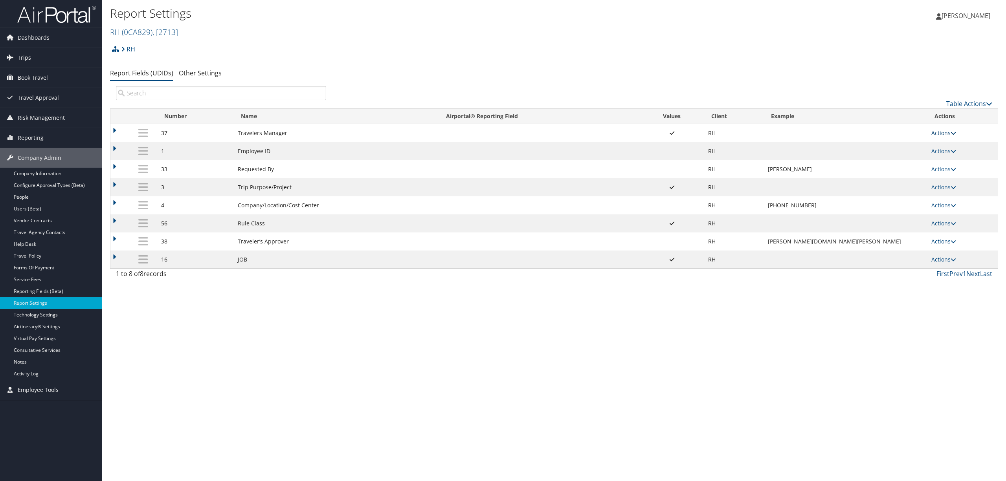
click at [934, 131] on link "Actions" at bounding box center [943, 132] width 25 height 7
click at [906, 148] on link "Update Report Field Values" at bounding box center [912, 145] width 85 height 13
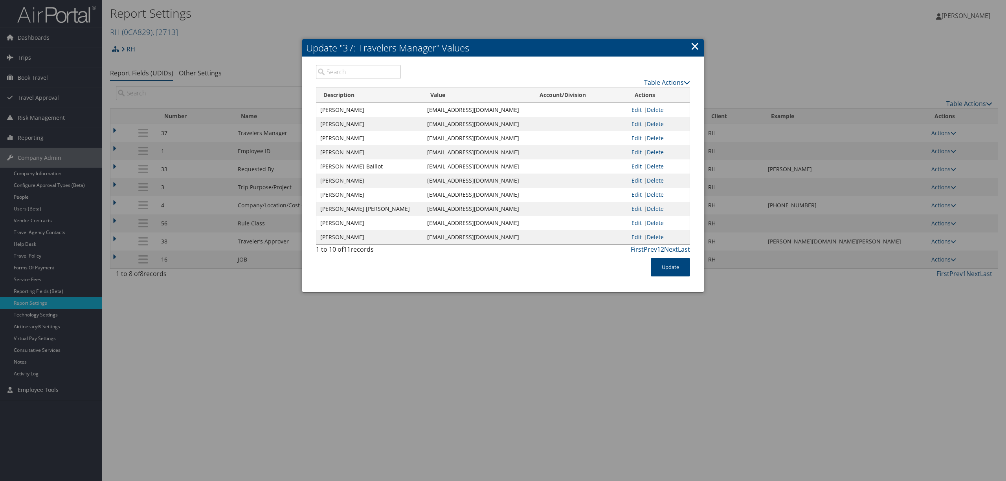
click at [696, 50] on link "×" at bounding box center [694, 46] width 9 height 16
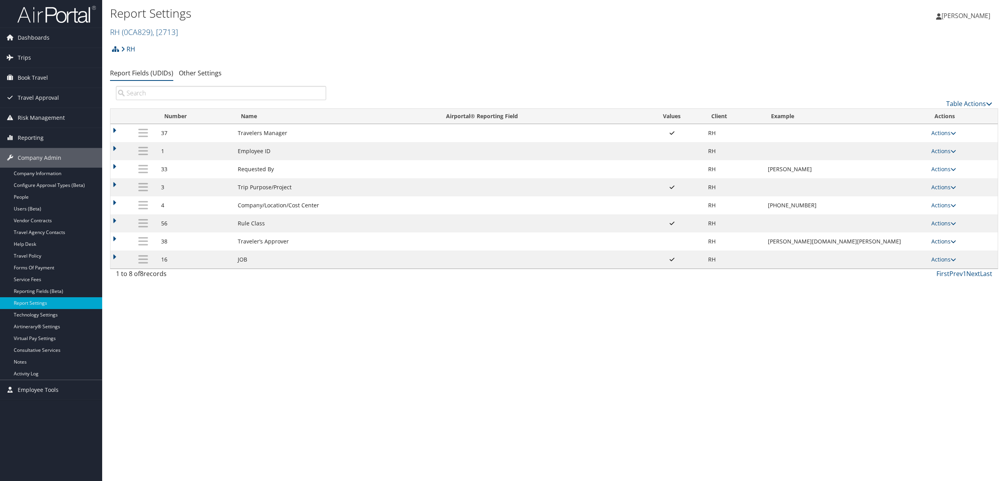
click at [938, 240] on link "Actions" at bounding box center [943, 241] width 25 height 7
click at [915, 255] on link "Update Report Field Values" at bounding box center [912, 255] width 85 height 13
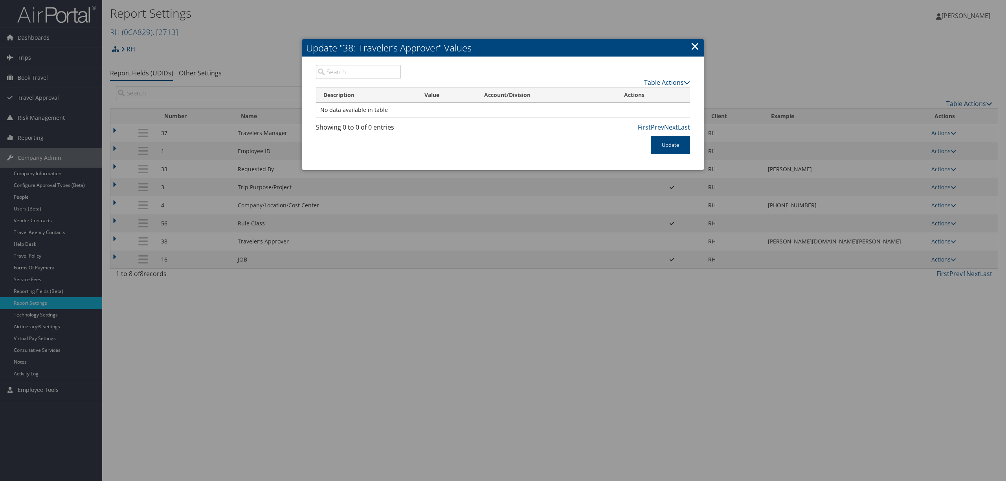
click at [695, 46] on link "×" at bounding box center [694, 46] width 9 height 16
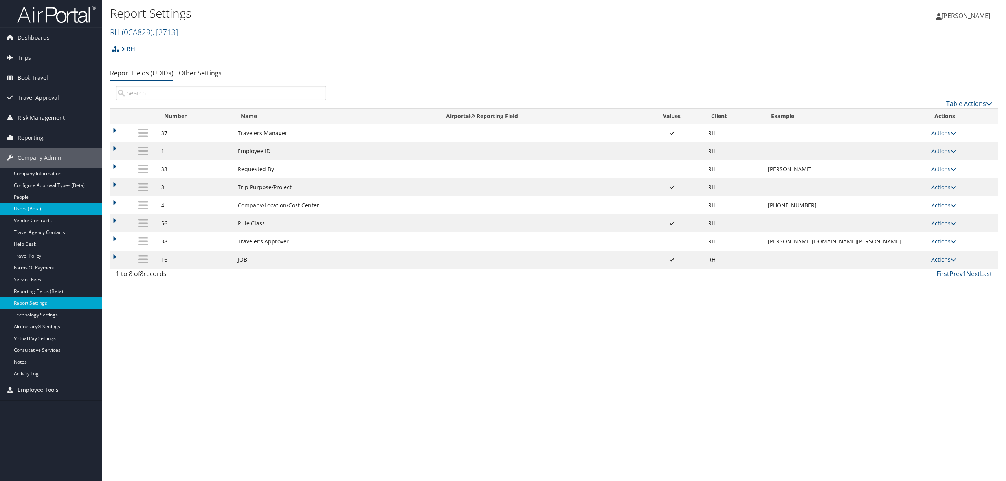
click at [49, 207] on link "Users (Beta)" at bounding box center [51, 209] width 102 height 12
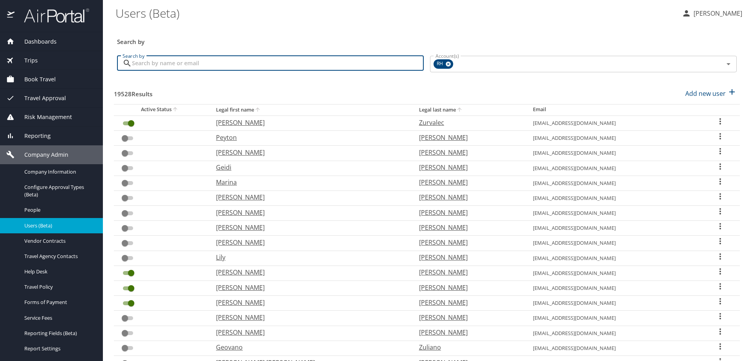
click at [161, 60] on input "Search by" at bounding box center [278, 63] width 292 height 15
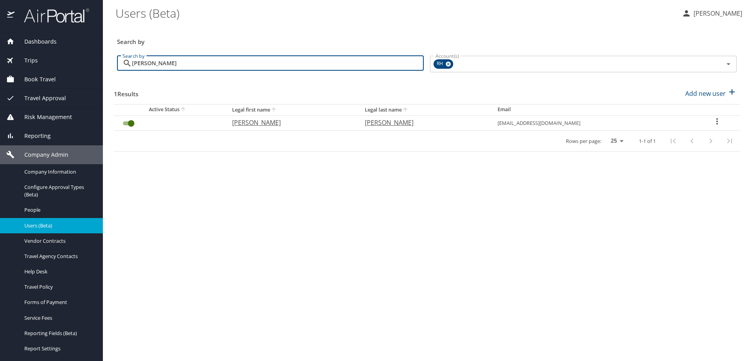
type input "gallagher"
click at [713, 120] on icon "User Search Table" at bounding box center [717, 121] width 9 height 9
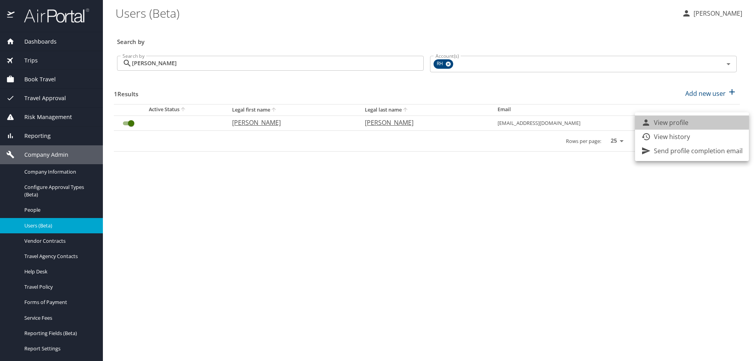
click at [706, 121] on li "View profile" at bounding box center [692, 122] width 114 height 14
select select "US"
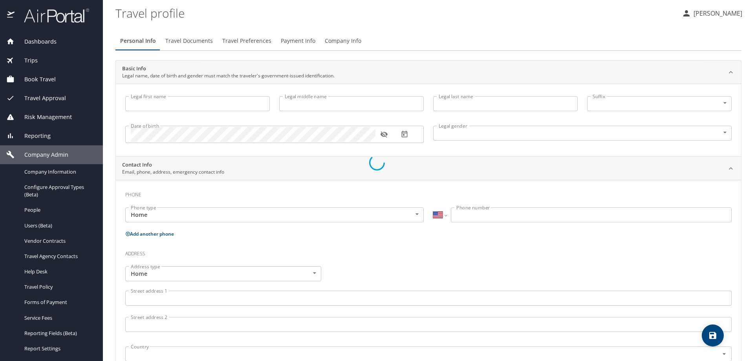
type input "Rebecca"
type input "A."
type input "Gallagher"
type input "Female"
select select "US"
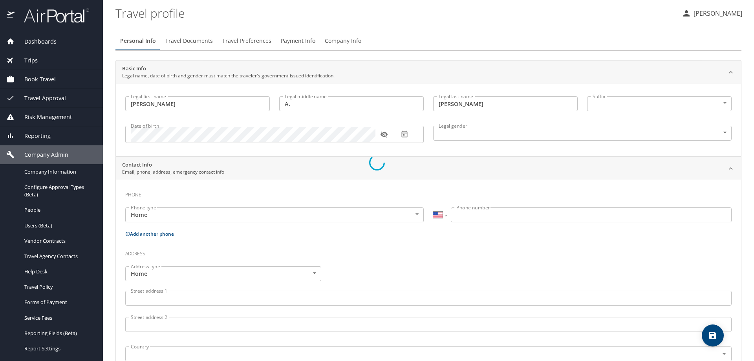
select select "US"
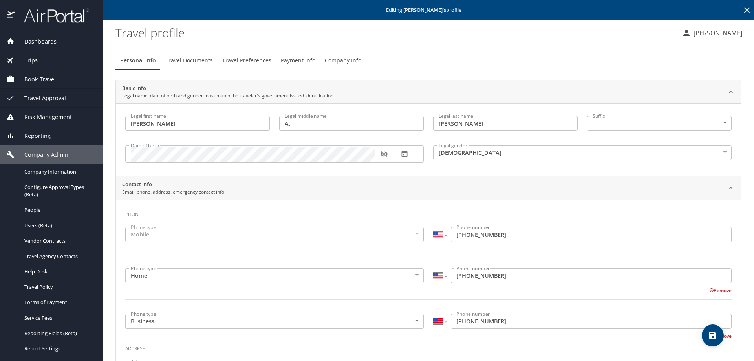
click at [352, 59] on span "Company Info" at bounding box center [343, 61] width 37 height 10
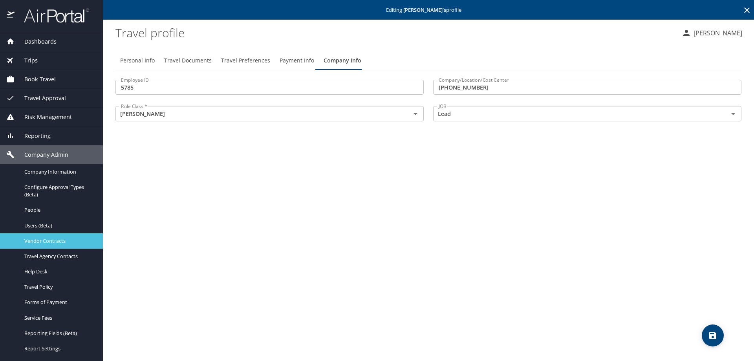
click at [50, 238] on span "Vendor Contracts" at bounding box center [58, 240] width 69 height 7
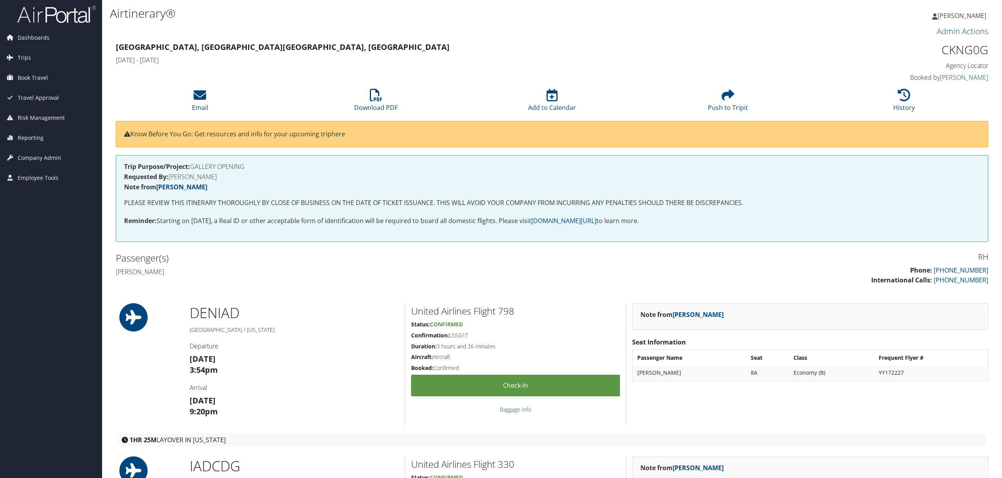
scroll to position [0, 4]
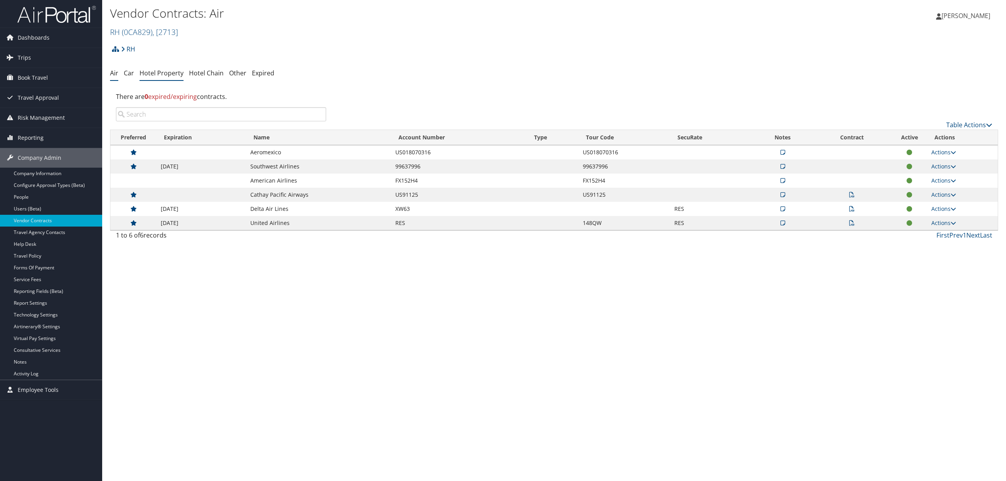
click at [169, 69] on link "Hotel Property" at bounding box center [161, 73] width 44 height 9
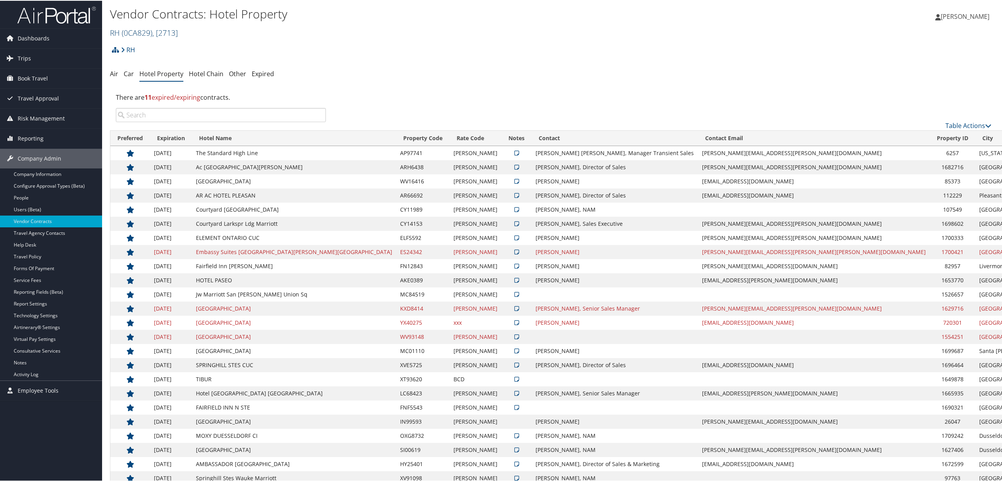
click at [173, 34] on span ", [ 2713 ]" at bounding box center [165, 32] width 26 height 11
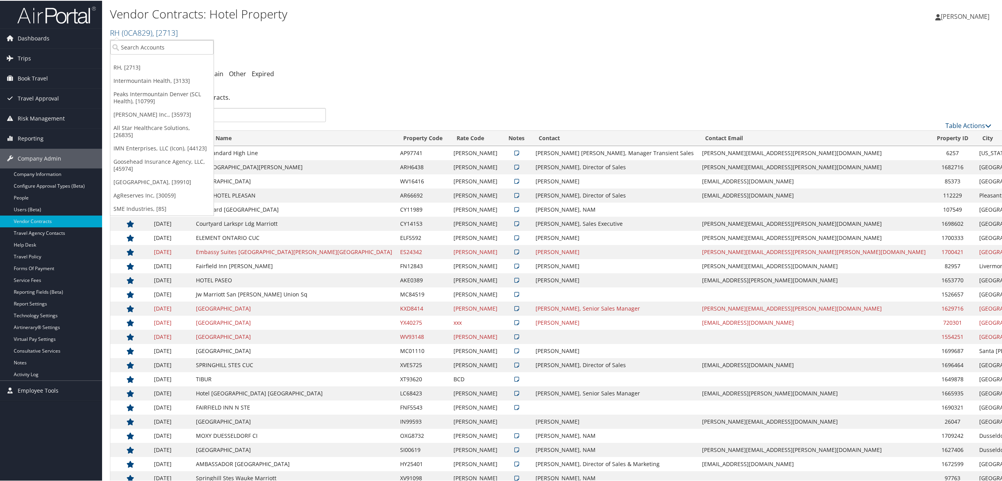
click at [172, 82] on link "Intermountain Health, [3133]" at bounding box center [161, 79] width 103 height 13
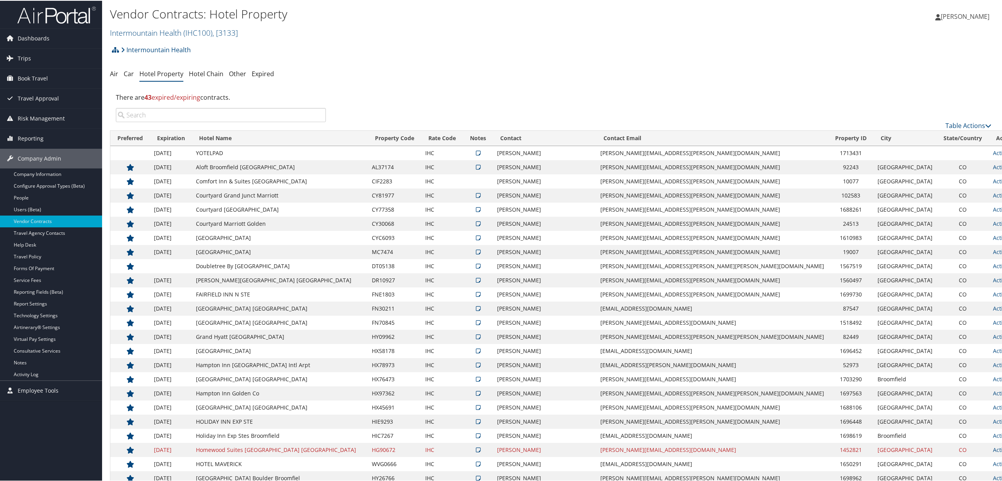
click at [174, 115] on input "search" at bounding box center [221, 114] width 210 height 14
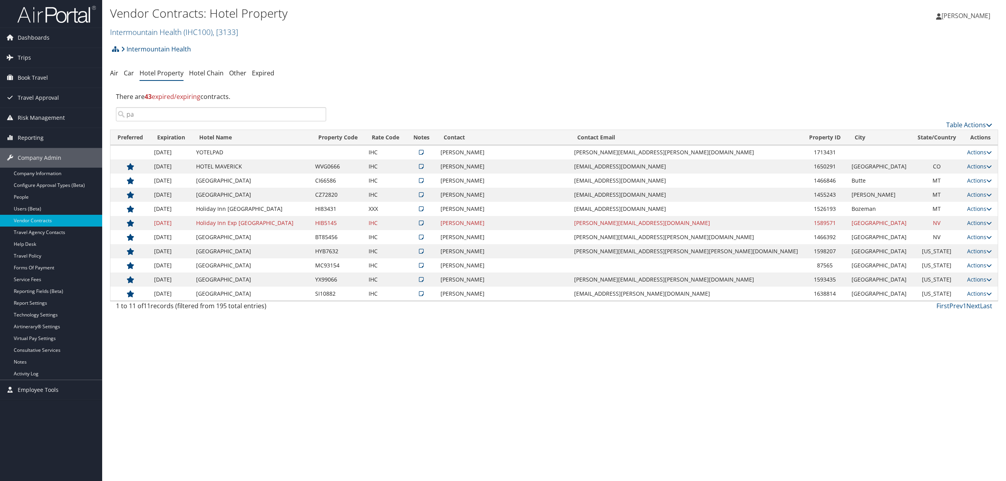
type input "p"
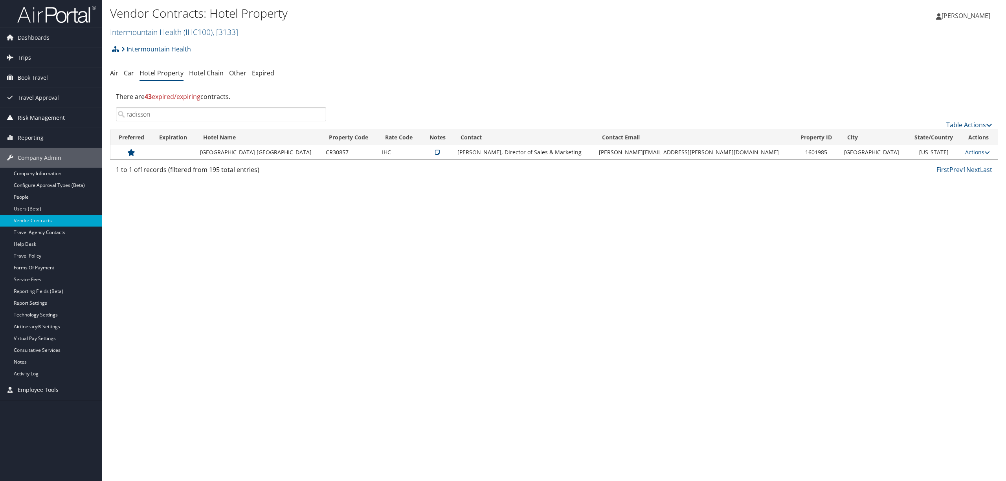
drag, startPoint x: 182, startPoint y: 113, endPoint x: 63, endPoint y: 115, distance: 119.1
click at [63, 115] on div "Dashboards AirPortal 360™ (Manager) AirPortal 360™ (Agent) My Travel Dashboard …" at bounding box center [503, 240] width 1006 height 481
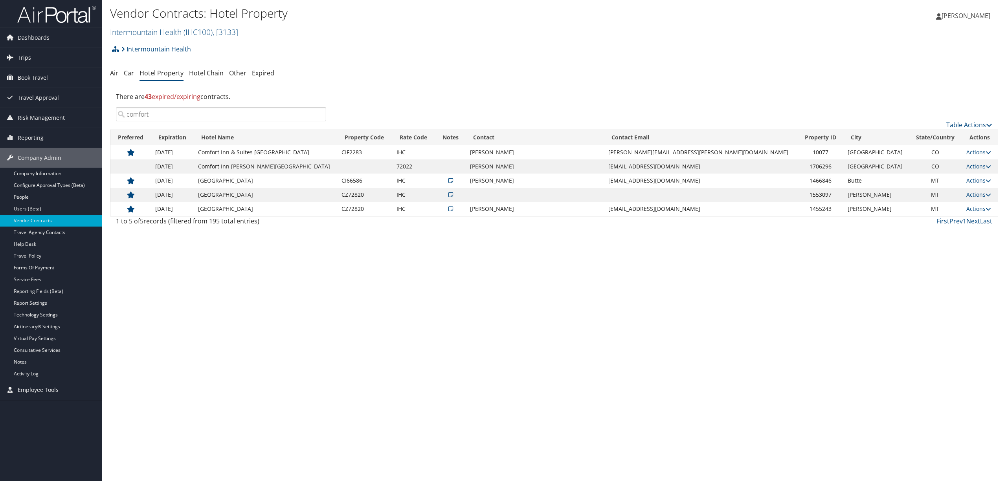
type input "comfort"
click at [966, 164] on link "Actions" at bounding box center [978, 166] width 25 height 7
click at [967, 178] on icon at bounding box center [968, 178] width 7 height 5
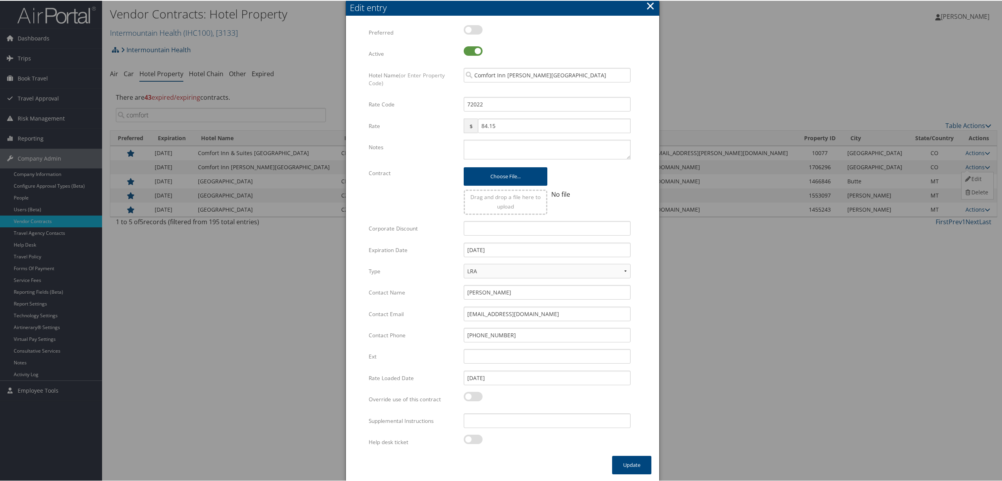
click at [651, 7] on button "×" at bounding box center [650, 5] width 9 height 16
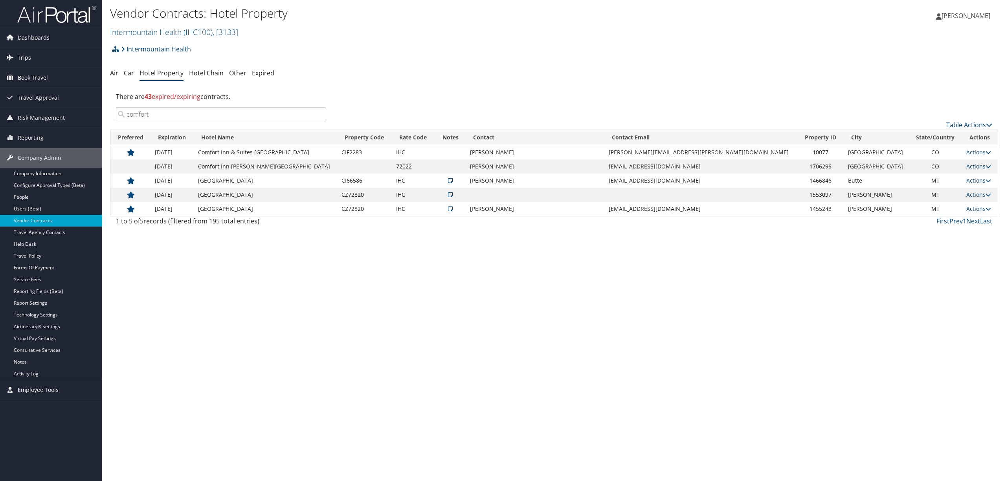
click at [967, 165] on link "Actions" at bounding box center [978, 166] width 25 height 7
click at [975, 178] on link "Edit" at bounding box center [977, 178] width 30 height 13
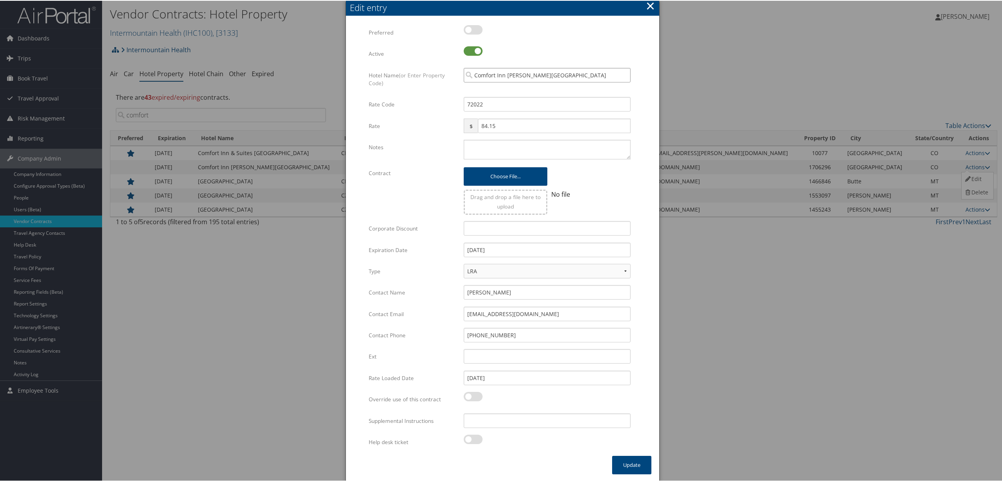
click at [555, 69] on input "Comfort Inn Murray Salt Lake" at bounding box center [547, 74] width 167 height 15
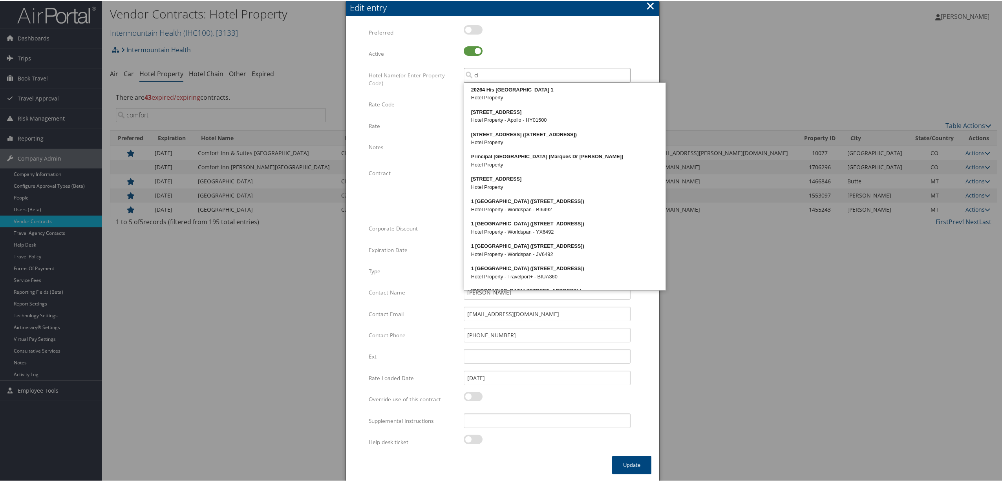
paste input "72022"
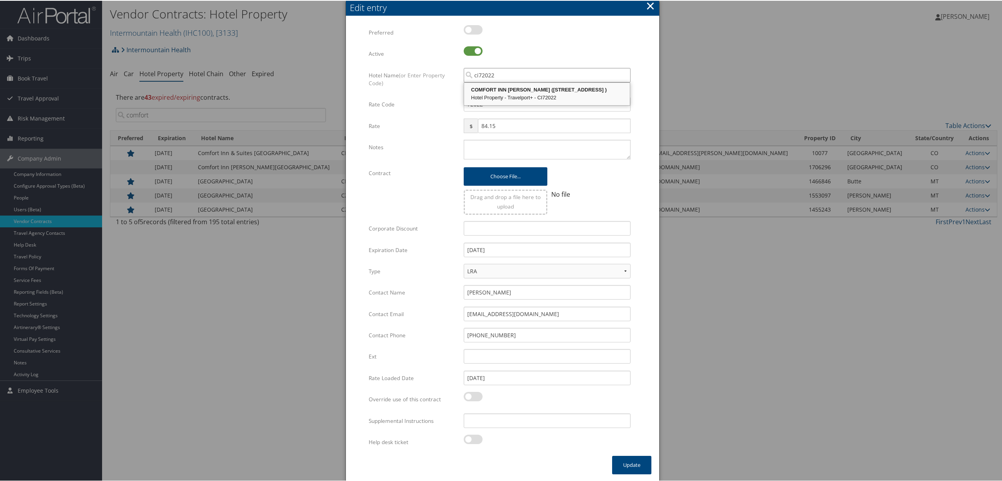
click at [481, 91] on div "COMFORT INN MURRAY (440 West 5300 South )" at bounding box center [547, 89] width 163 height 8
type input "COMFORT INN MURRAY"
checkbox input "true"
type input "COMFORT INN MURRAY"
drag, startPoint x: 490, startPoint y: 104, endPoint x: 411, endPoint y: 106, distance: 79.4
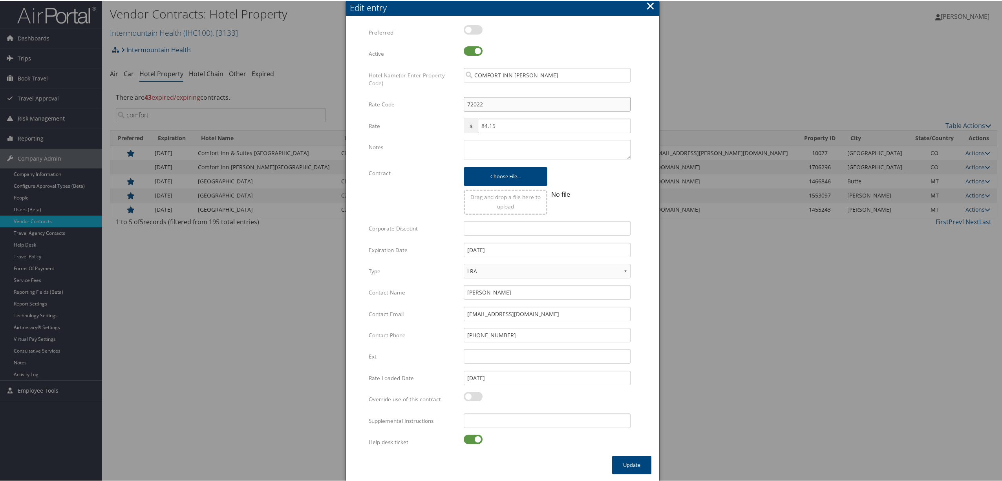
click at [411, 106] on div "Rate Code 72022 Multiple values The selected items contain different values for…" at bounding box center [503, 106] width 268 height 21
click at [481, 100] on input "Rate Code" at bounding box center [547, 103] width 167 height 15
drag, startPoint x: 481, startPoint y: 101, endPoint x: 390, endPoint y: 112, distance: 91.0
click at [379, 118] on div "Multiple values The selected items contain different values for this input. To …" at bounding box center [503, 239] width 268 height 431
type input "IHC"
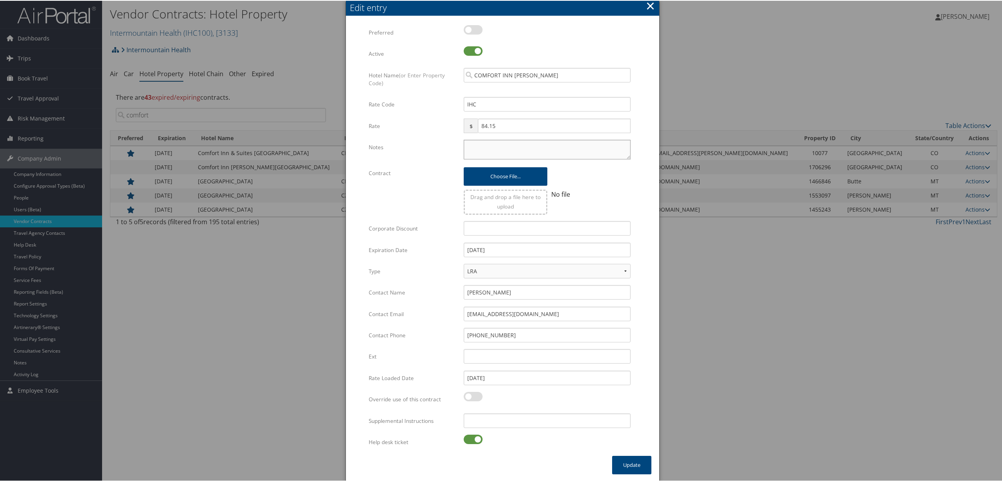
click at [483, 146] on textarea "Notes" at bounding box center [547, 149] width 167 height 20
click at [472, 439] on label at bounding box center [473, 438] width 19 height 9
click at [472, 439] on input "checkbox" at bounding box center [470, 440] width 5 height 5
checkbox input "false"
click at [635, 465] on button "Update" at bounding box center [631, 464] width 39 height 18
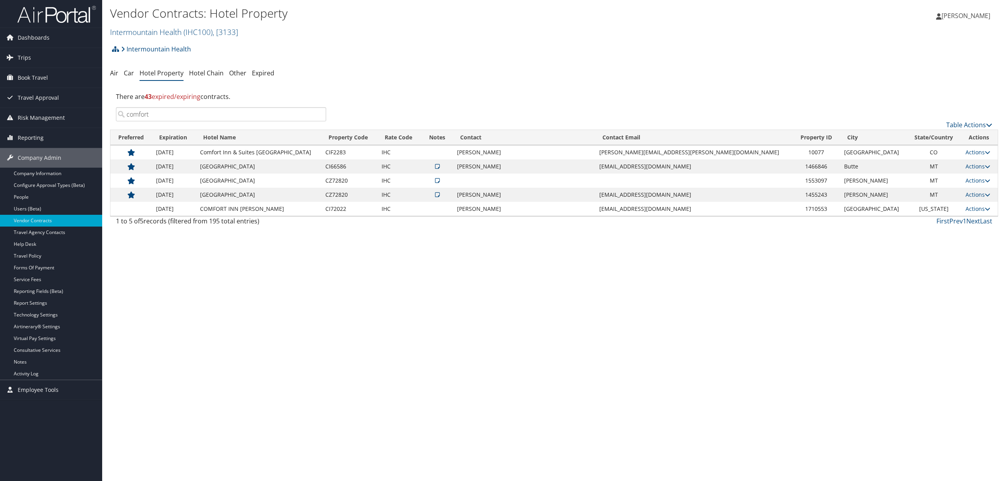
click at [154, 114] on input "comfort" at bounding box center [221, 114] width 210 height 14
type input "c"
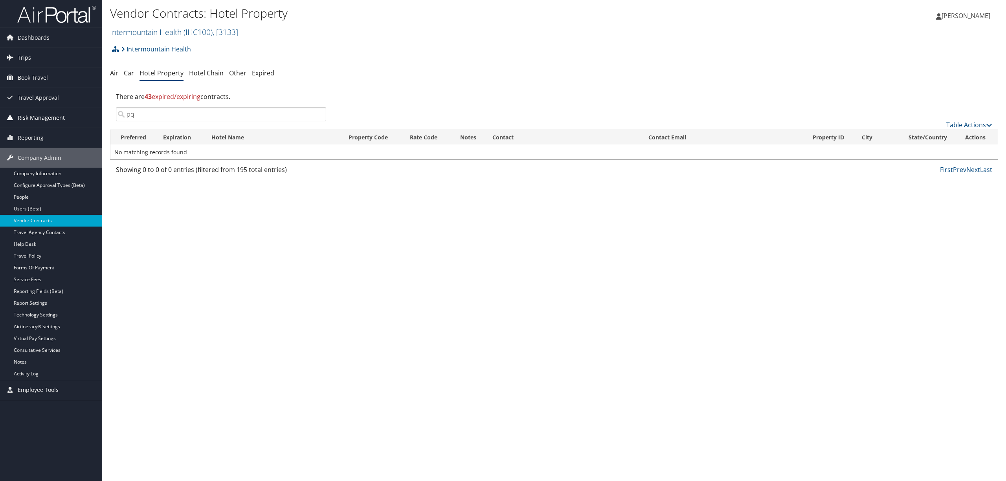
drag, startPoint x: 154, startPoint y: 114, endPoint x: 59, endPoint y: 123, distance: 95.9
click at [59, 123] on div "Dashboards AirPortal 360™ (Manager) AirPortal 360™ (Agent) My Travel Dashboard …" at bounding box center [503, 240] width 1006 height 481
paste input "C4885"
type input "C4885"
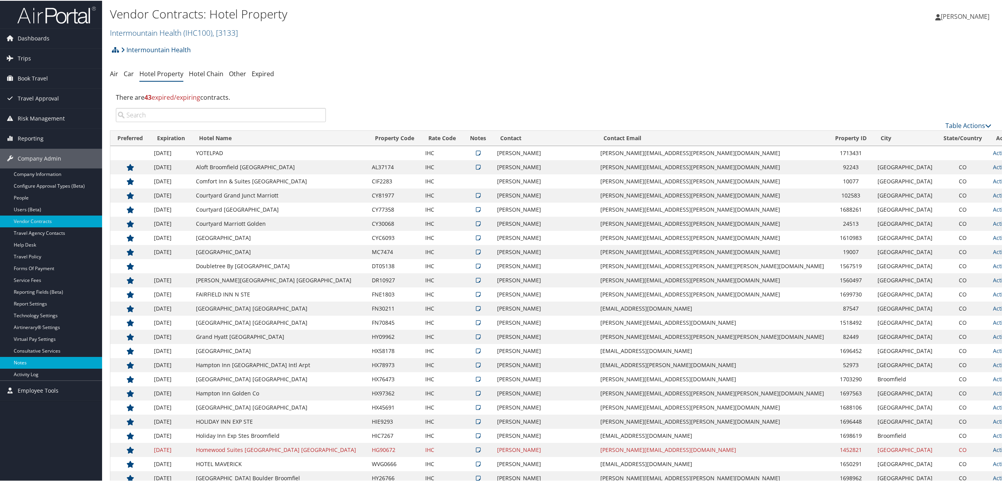
click at [27, 362] on link "Notes" at bounding box center [51, 362] width 102 height 12
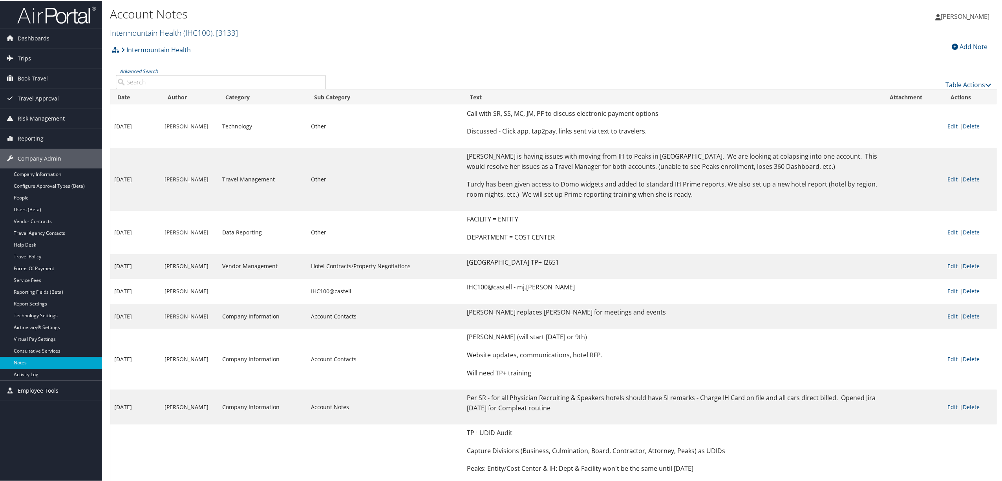
click at [229, 30] on span ", [ 3133 ]" at bounding box center [226, 32] width 26 height 11
click at [161, 51] on input "search" at bounding box center [161, 46] width 103 height 15
type input "us ski"
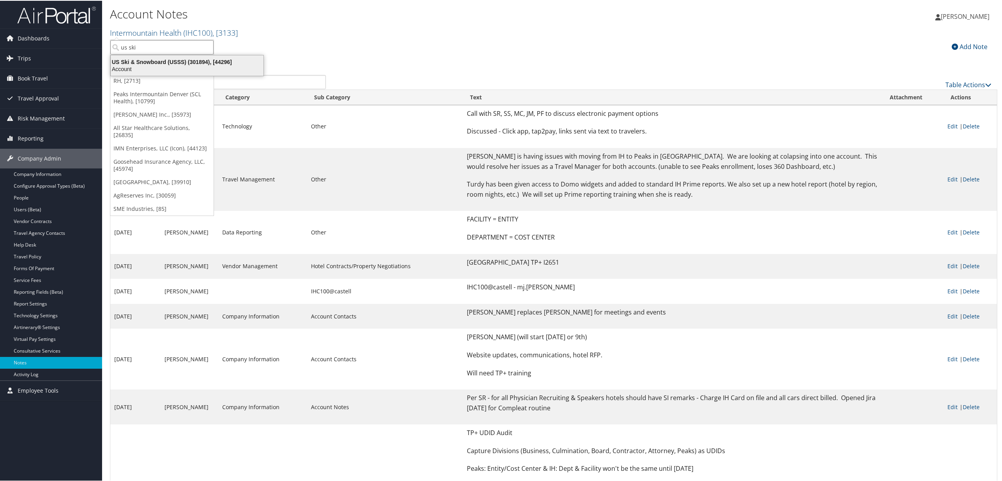
click at [155, 62] on div "US Ski & Snowboard (USSS) (301894), [44296]" at bounding box center [187, 61] width 162 height 7
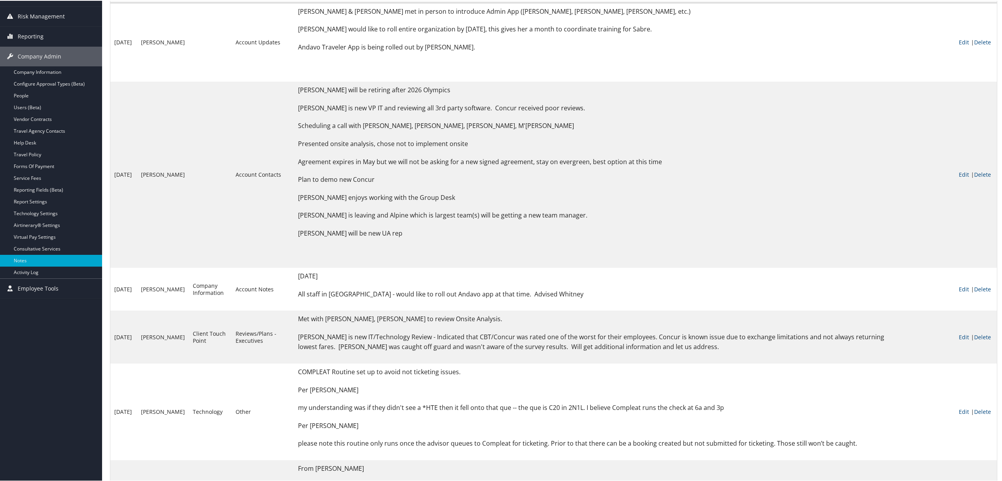
scroll to position [104, 0]
